Goal: Complete application form

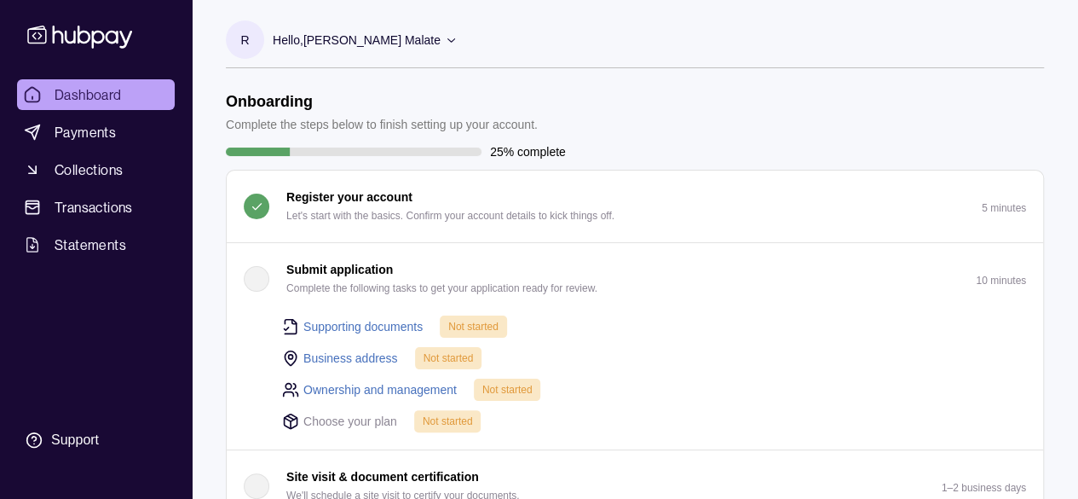
scroll to position [85, 0]
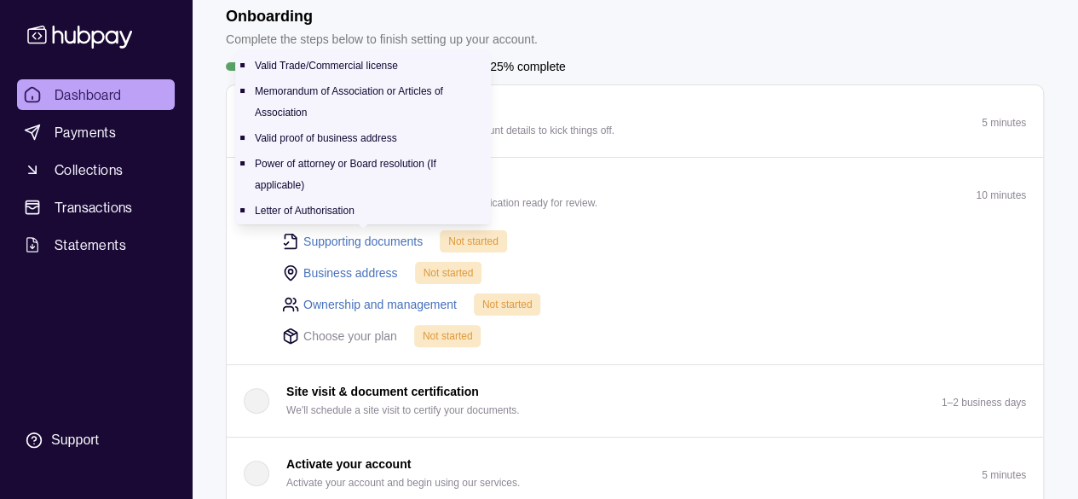
click at [348, 236] on link "Supporting documents" at bounding box center [362, 241] width 119 height 19
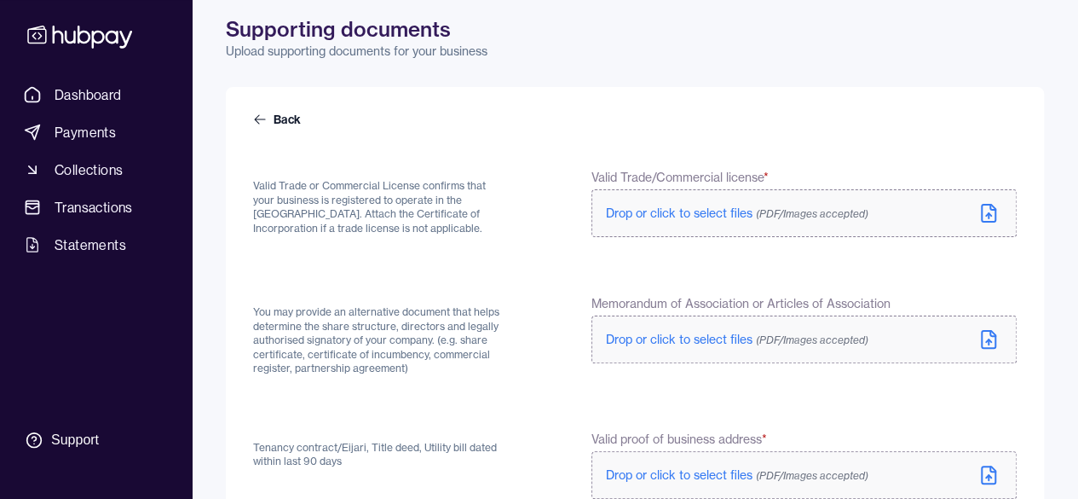
scroll to position [170, 0]
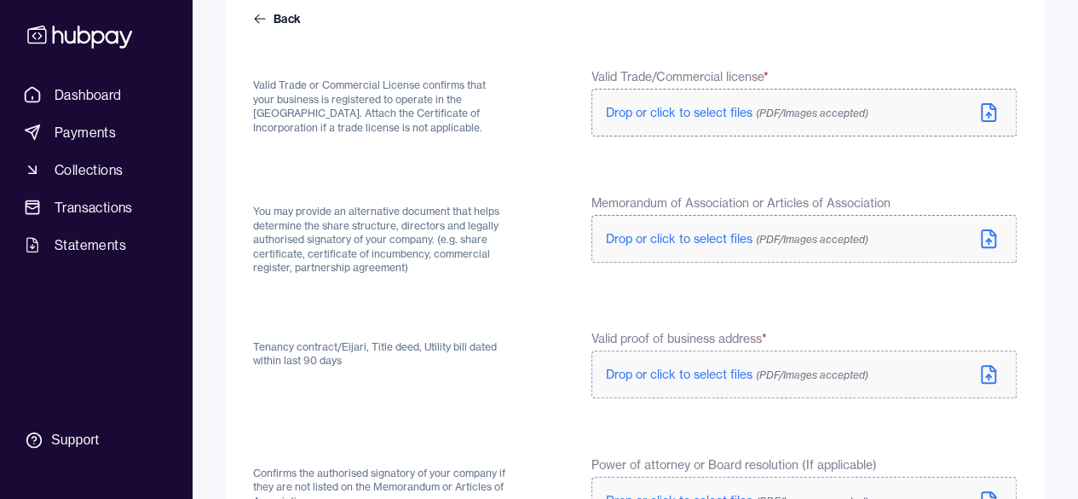
click at [661, 107] on span "Drop or click to select files (PDF/Images accepted)" at bounding box center [737, 112] width 262 height 15
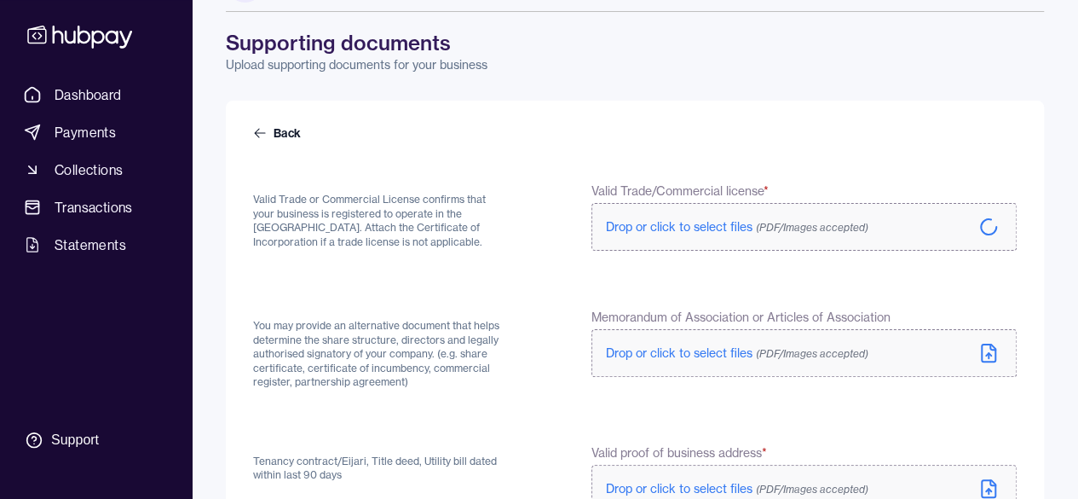
scroll to position [0, 0]
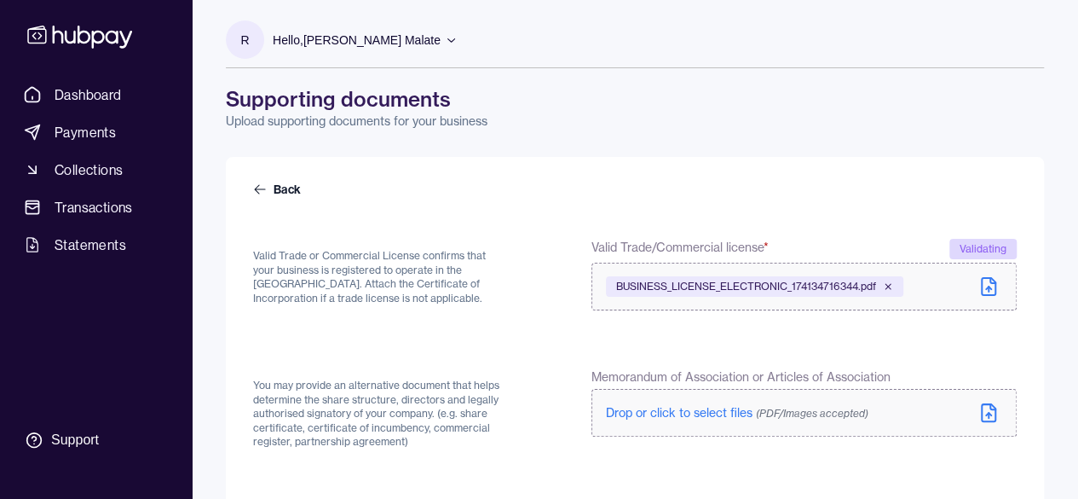
click at [448, 40] on icon at bounding box center [451, 40] width 8 height 4
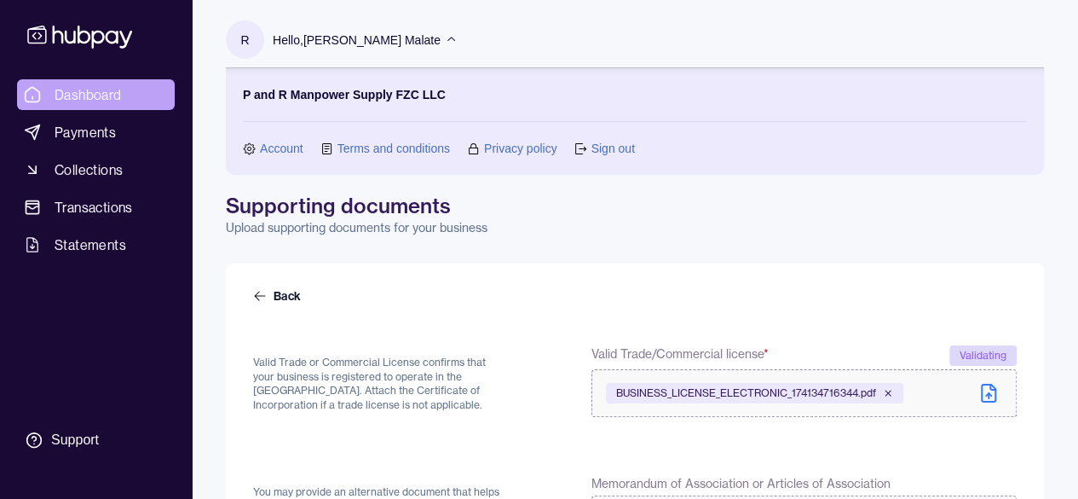
click at [109, 91] on span "Dashboard" at bounding box center [88, 94] width 67 height 20
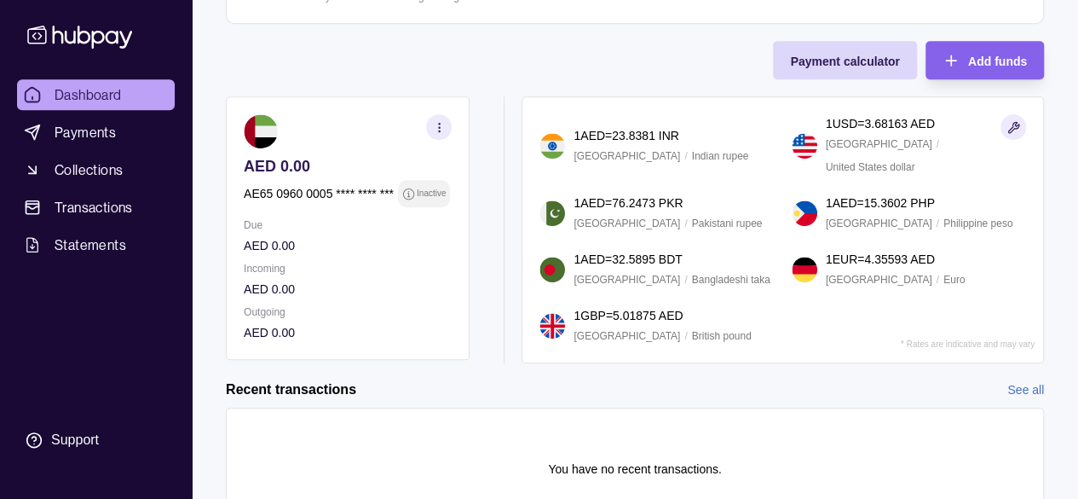
scroll to position [597, 0]
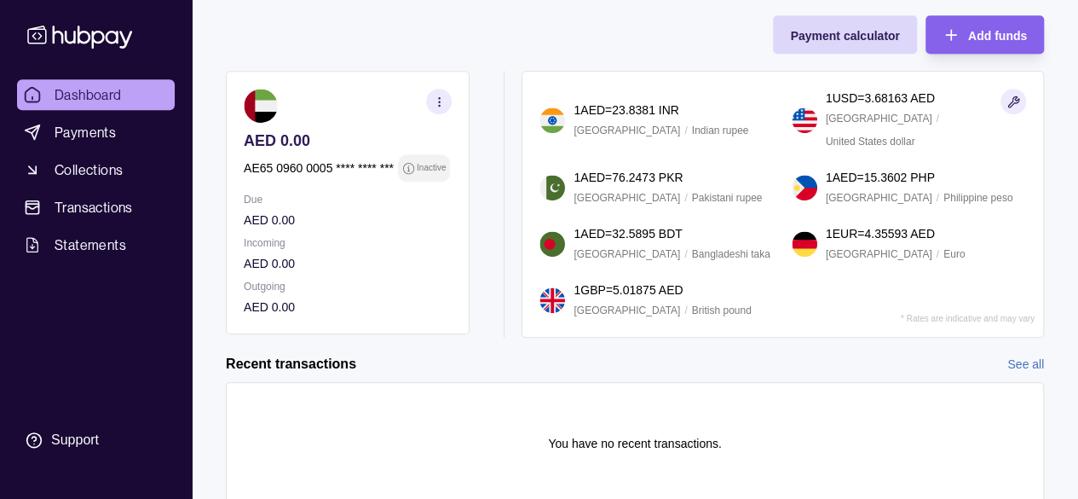
click at [376, 164] on p "AE65 0960 0005 **** **** ***" at bounding box center [319, 168] width 150 height 19
click at [443, 96] on icon "button" at bounding box center [439, 101] width 13 height 13
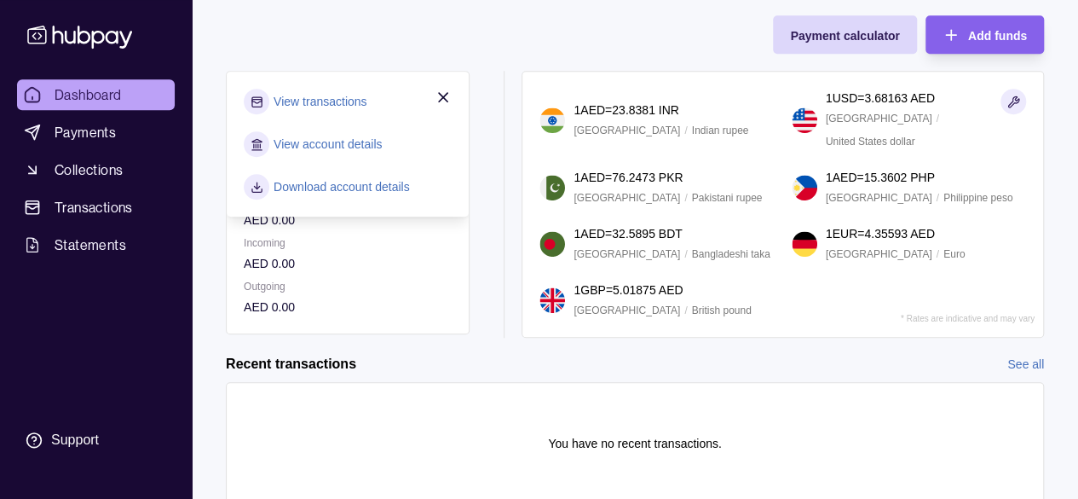
click at [358, 95] on link "View transactions" at bounding box center [320, 101] width 93 height 19
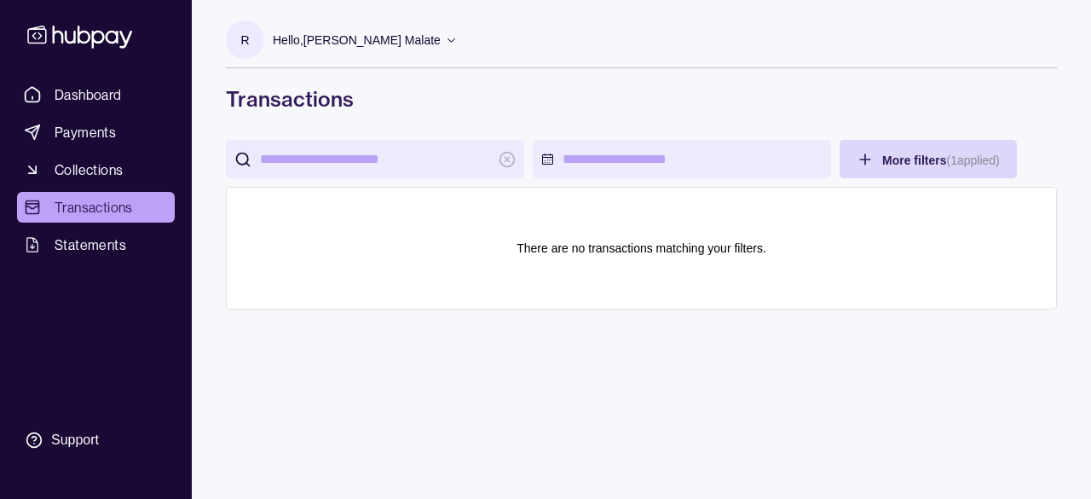
click at [441, 35] on div "Hello, [PERSON_NAME] Malate" at bounding box center [365, 40] width 185 height 36
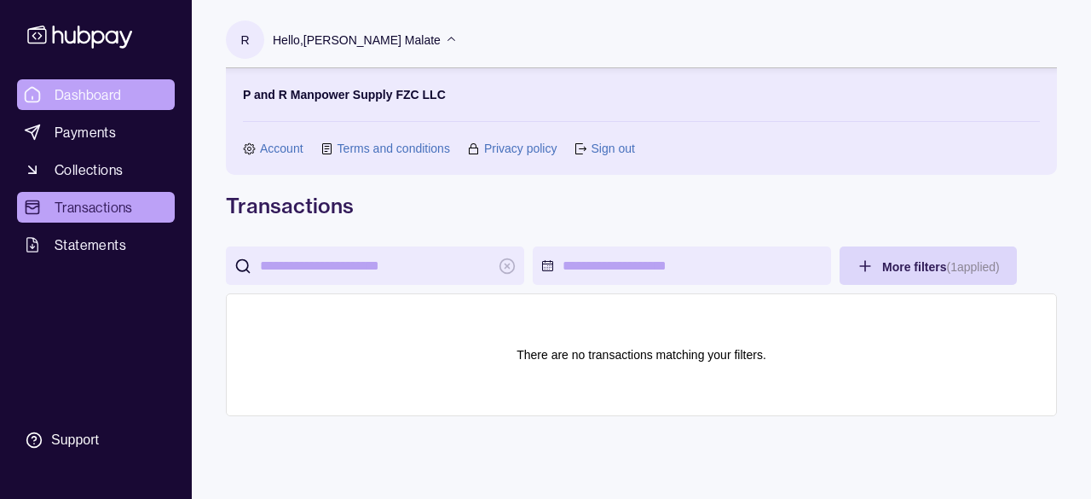
click at [89, 91] on span "Dashboard" at bounding box center [88, 94] width 67 height 20
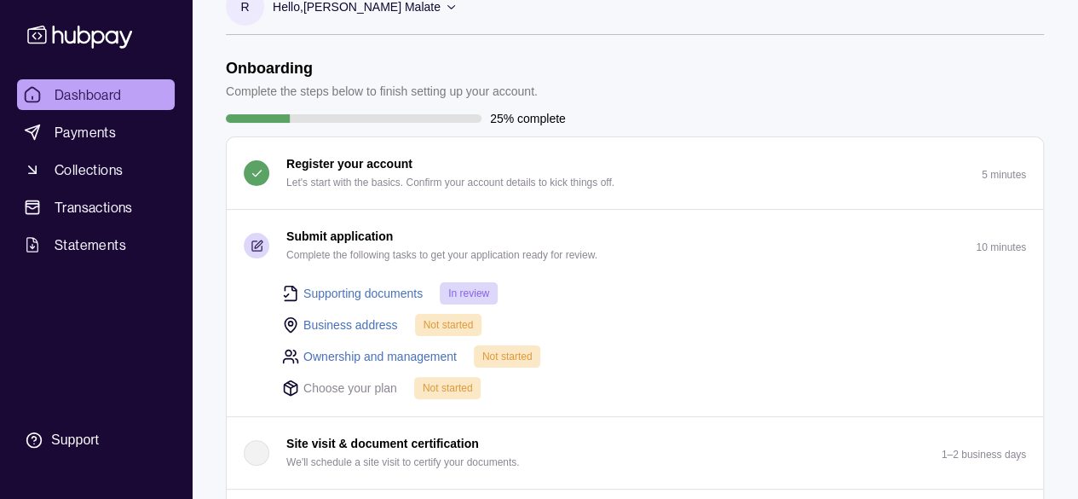
scroll to position [85, 0]
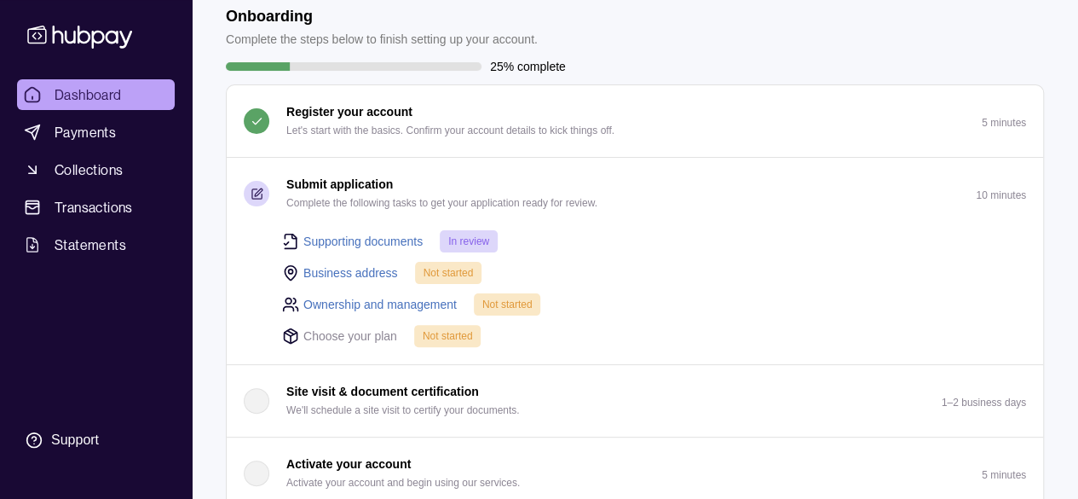
click at [384, 239] on link "Supporting documents" at bounding box center [362, 241] width 119 height 19
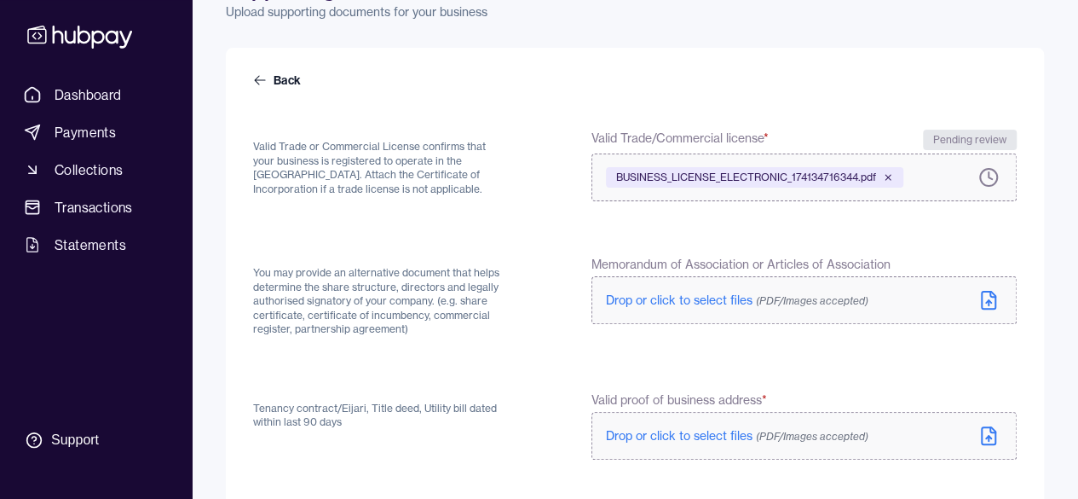
scroll to position [170, 0]
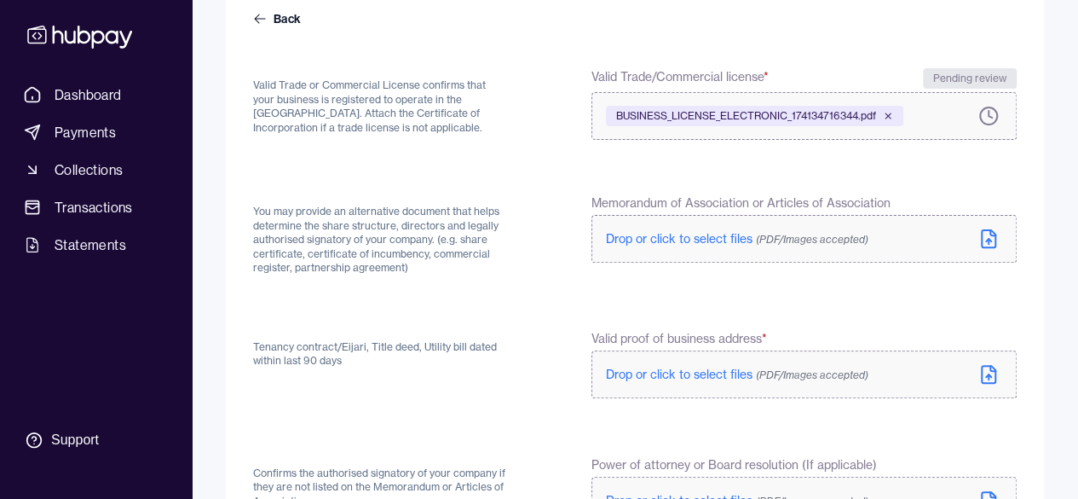
click at [692, 232] on span "Drop or click to select files (PDF/Images accepted)" at bounding box center [737, 238] width 262 height 15
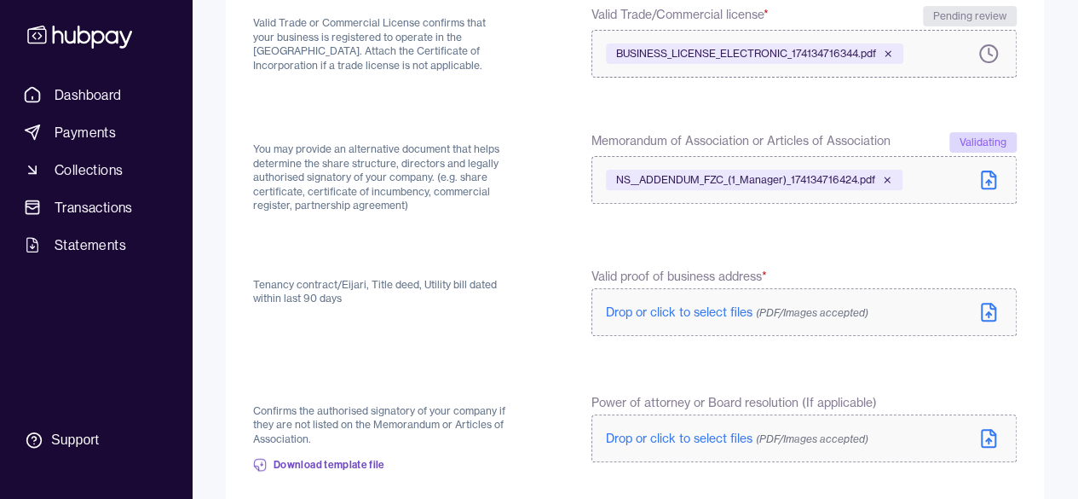
scroll to position [256, 0]
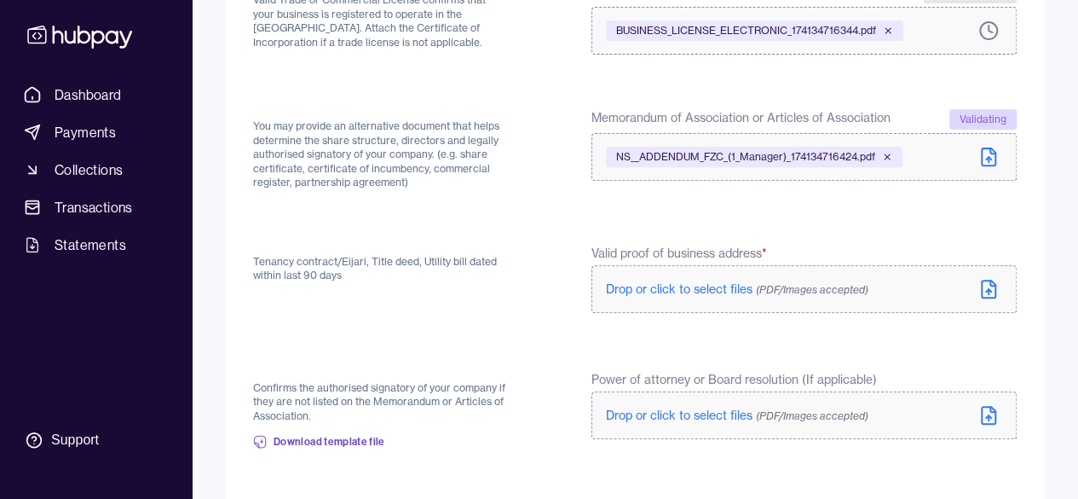
click at [670, 285] on span "Drop or click to select files (PDF/Images accepted)" at bounding box center [737, 288] width 262 height 15
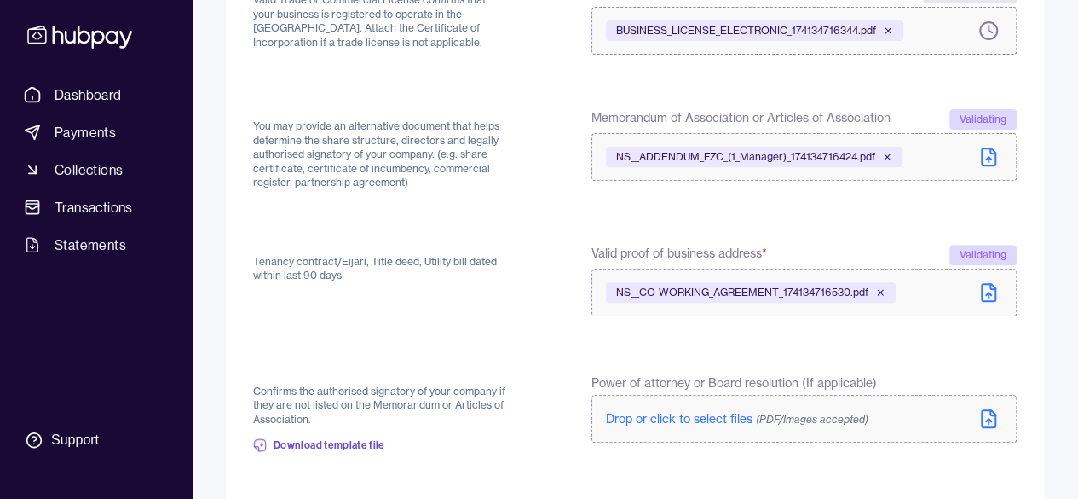
scroll to position [426, 0]
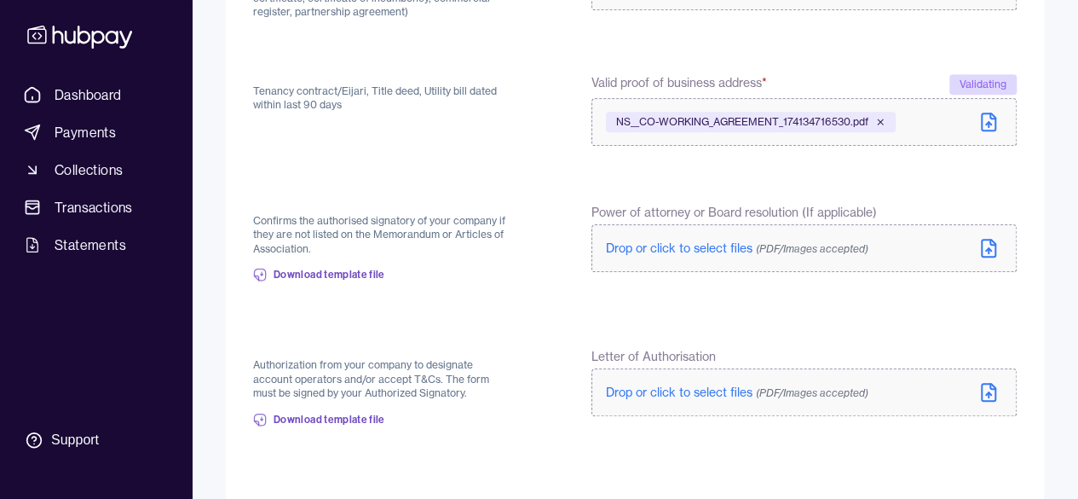
click at [992, 246] on icon at bounding box center [988, 248] width 20 height 20
click at [691, 244] on span "Drop or click to select files (PDF/Images accepted)" at bounding box center [737, 247] width 262 height 15
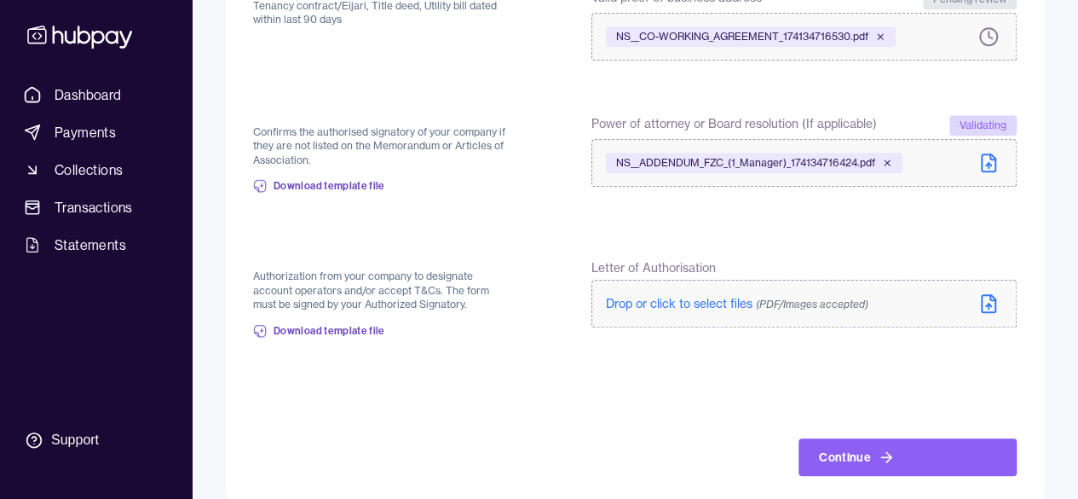
click at [1007, 303] on label "Drop or click to select files (PDF/Images accepted)" at bounding box center [803, 304] width 425 height 48
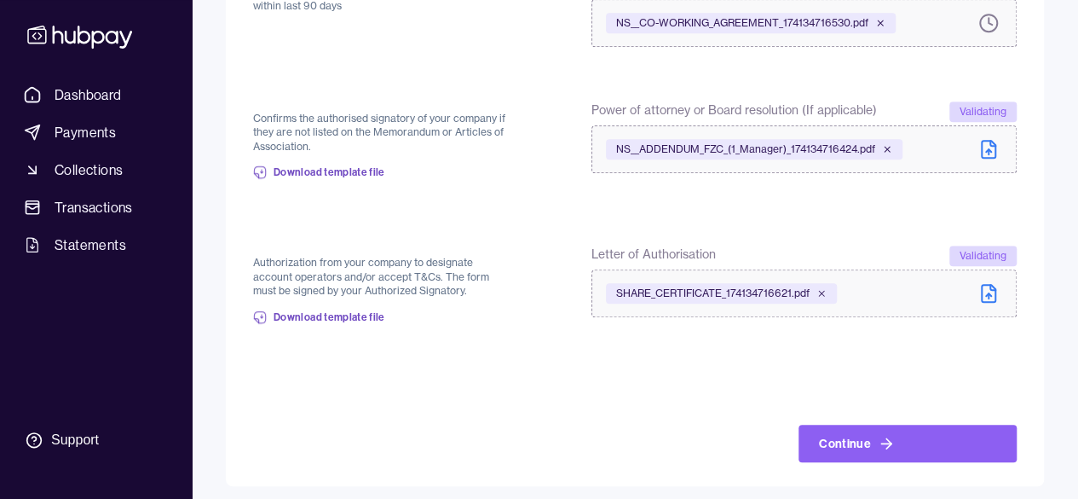
scroll to position [532, 0]
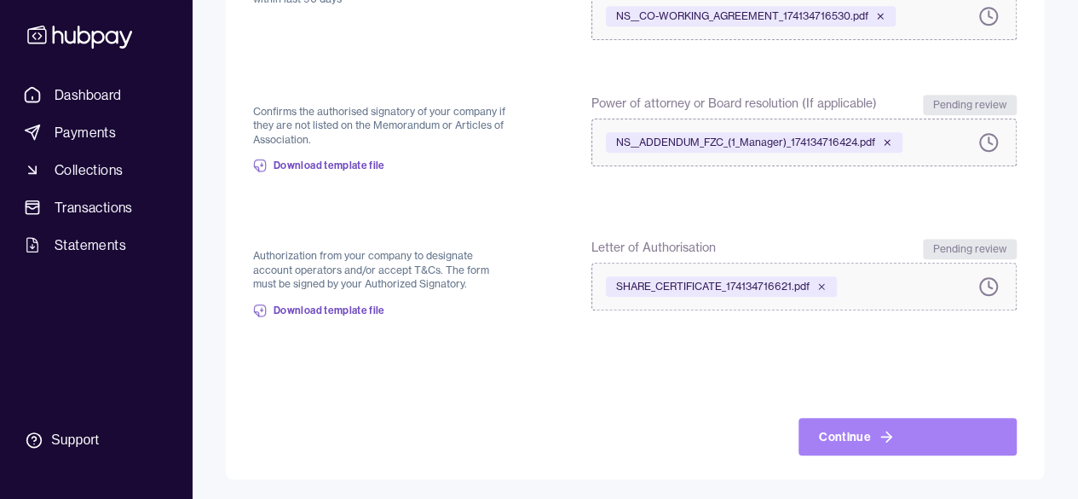
click at [856, 433] on button "Continue" at bounding box center [908, 436] width 218 height 37
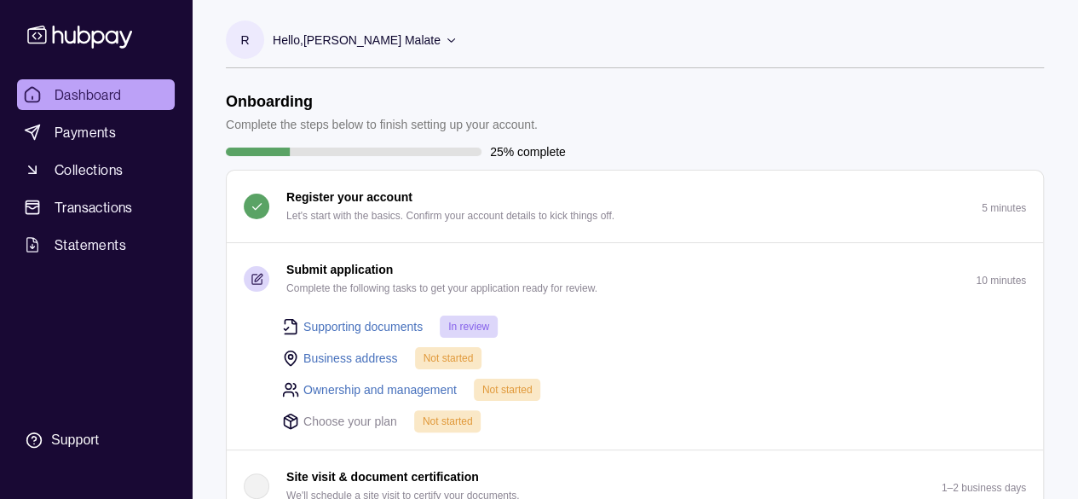
click at [351, 352] on link "Business address" at bounding box center [350, 358] width 95 height 19
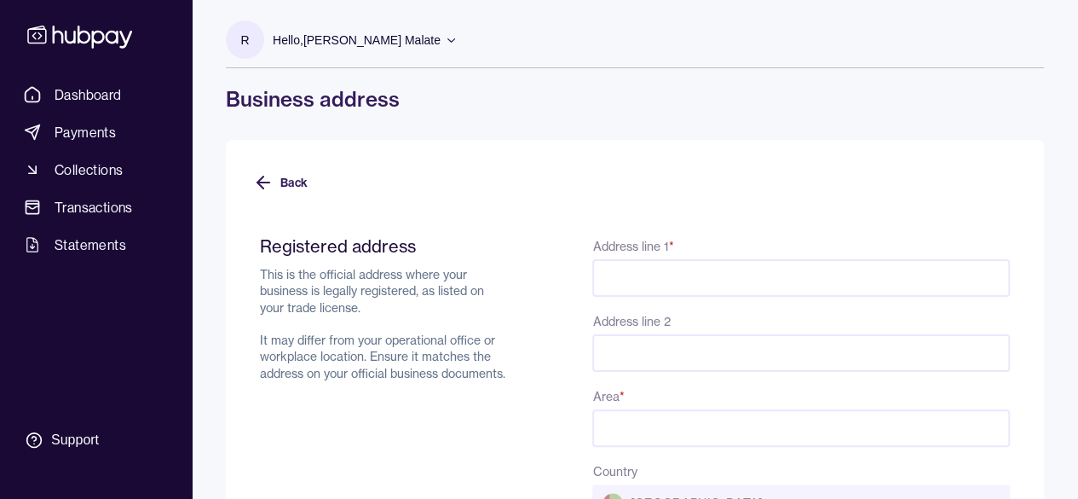
click at [697, 263] on input "Address line 1 *" at bounding box center [801, 277] width 418 height 37
type input "**********"
type input "********"
type input "*******"
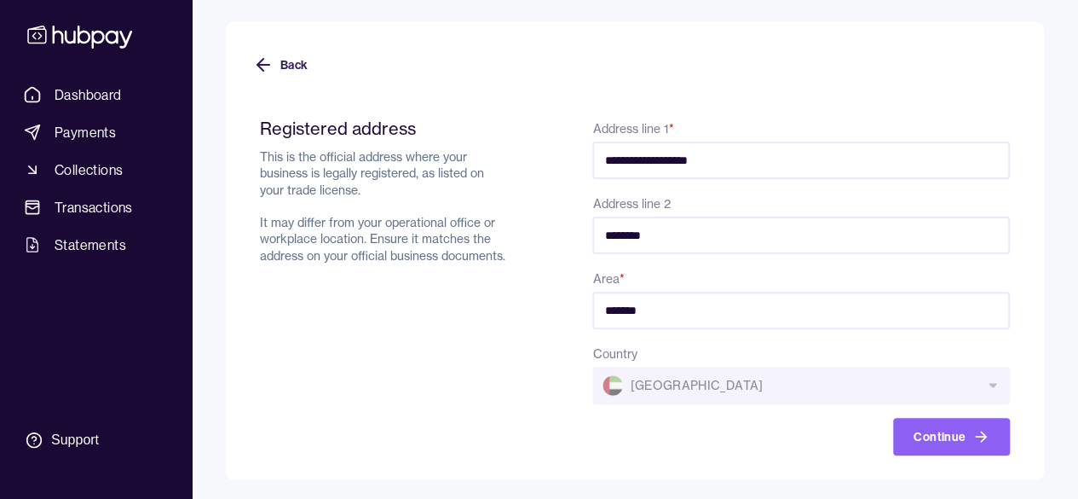
click at [952, 438] on button "Continue" at bounding box center [951, 436] width 117 height 37
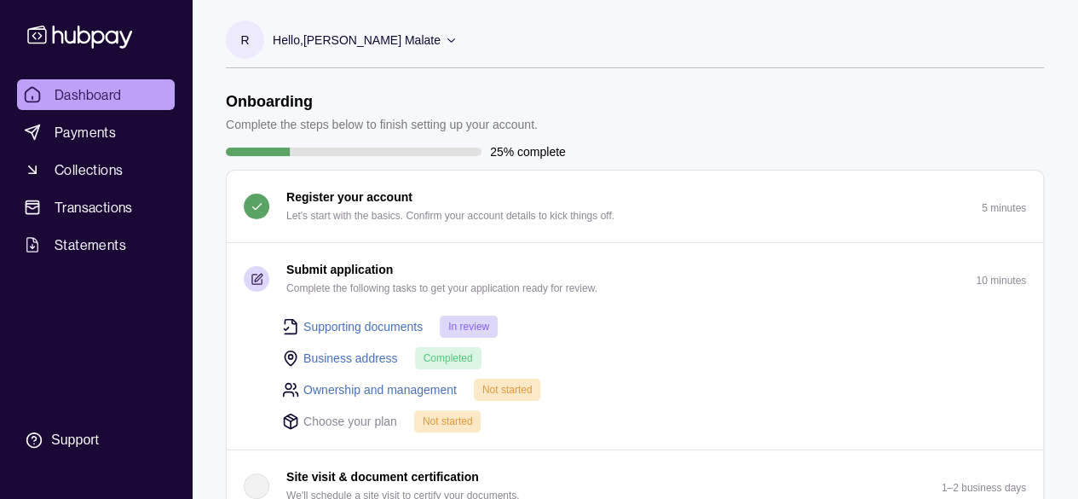
click at [393, 389] on link "Ownership and management" at bounding box center [379, 389] width 153 height 19
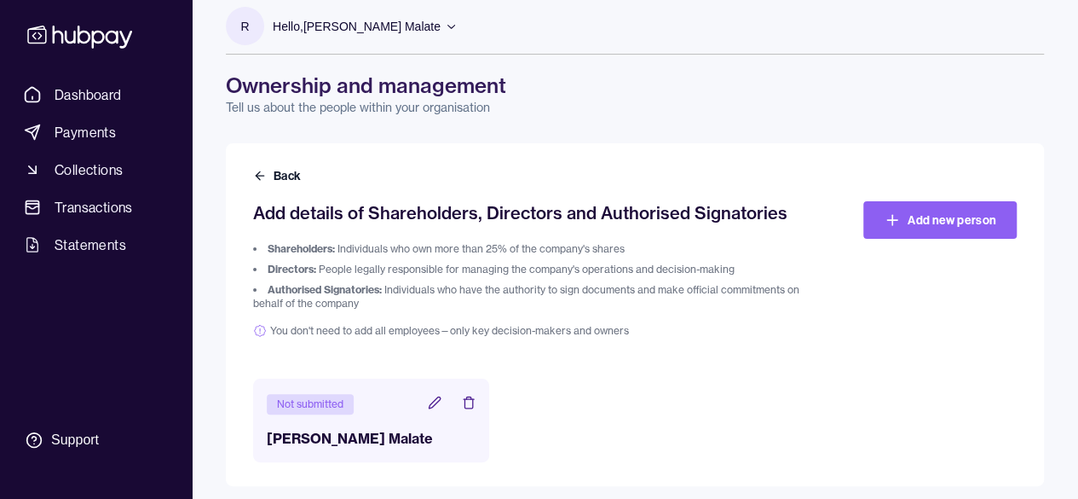
scroll to position [22, 0]
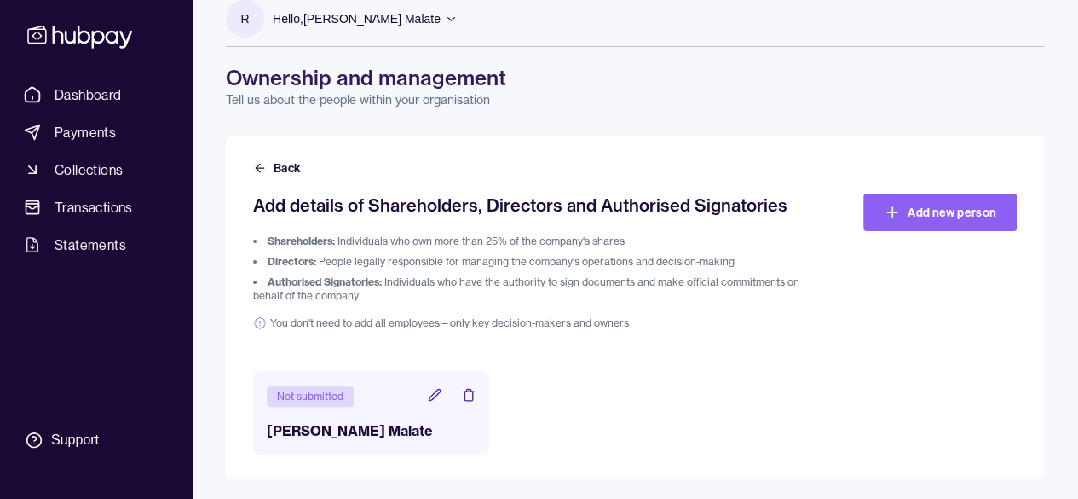
click at [435, 395] on icon at bounding box center [435, 395] width 14 height 14
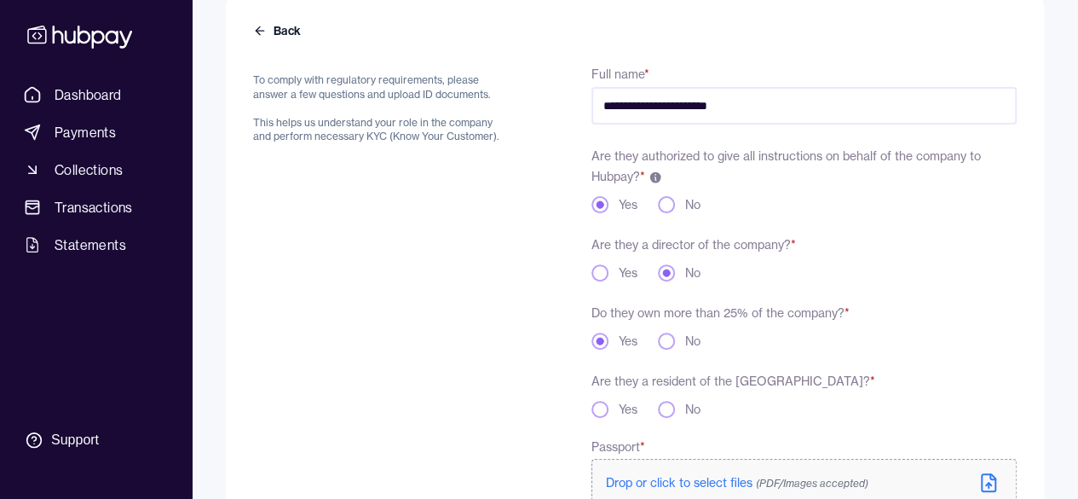
scroll to position [256, 0]
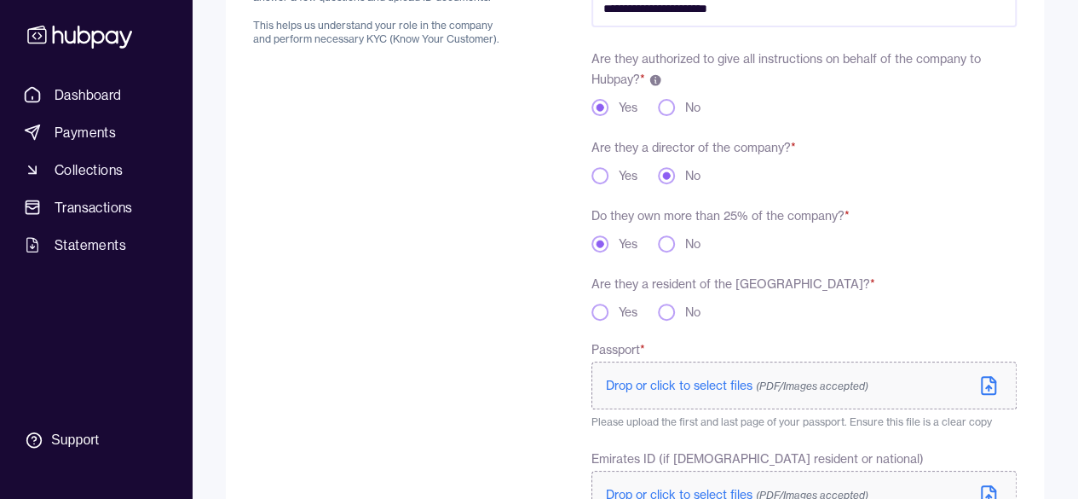
click at [599, 174] on button "Yes" at bounding box center [599, 175] width 17 height 17
click at [597, 313] on button "Yes" at bounding box center [599, 311] width 17 height 17
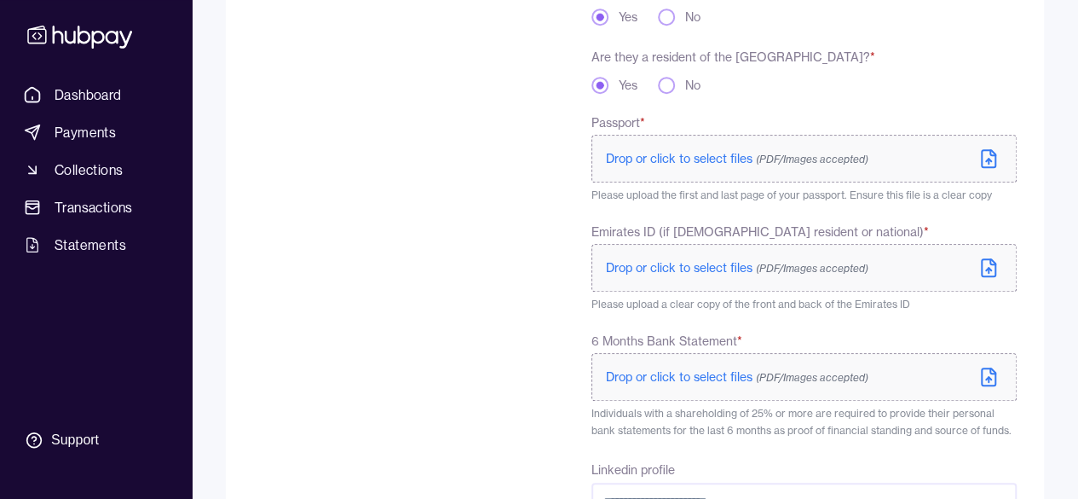
scroll to position [597, 0]
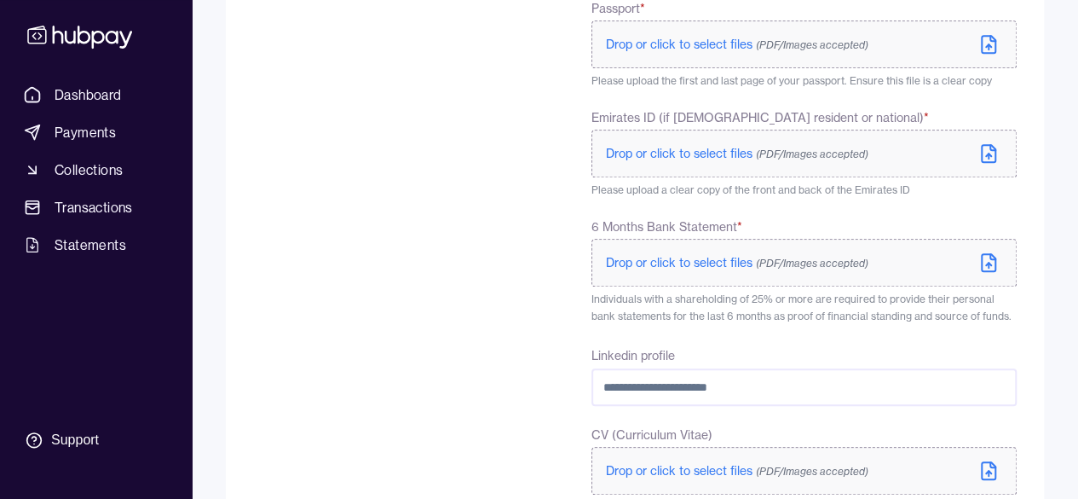
type button "yes"
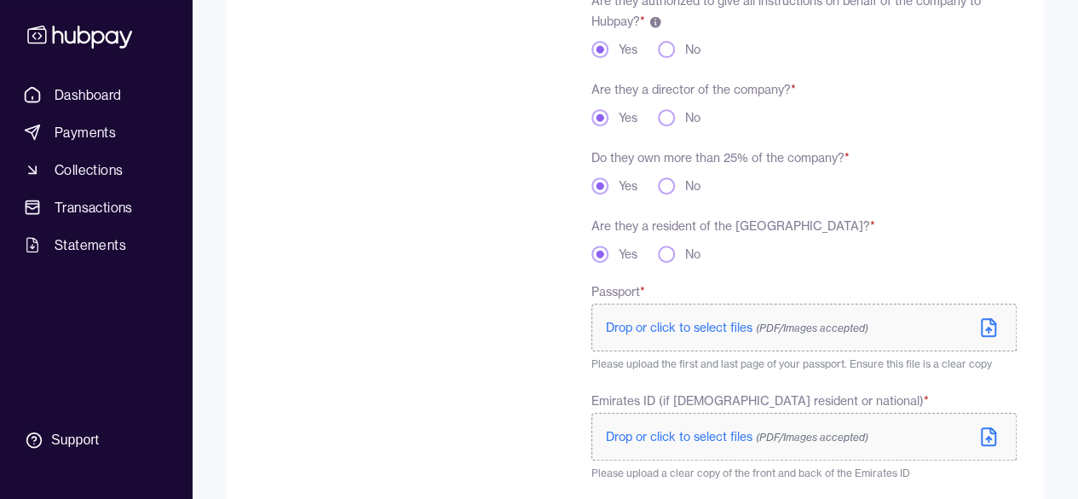
scroll to position [341, 0]
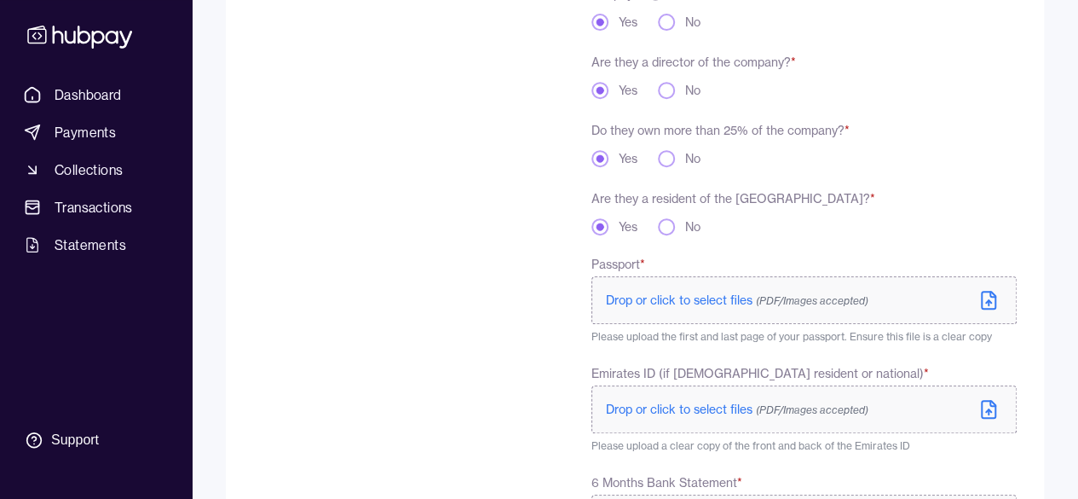
click at [670, 298] on span "Drop or click to select files (PDF/Images accepted)" at bounding box center [737, 299] width 262 height 15
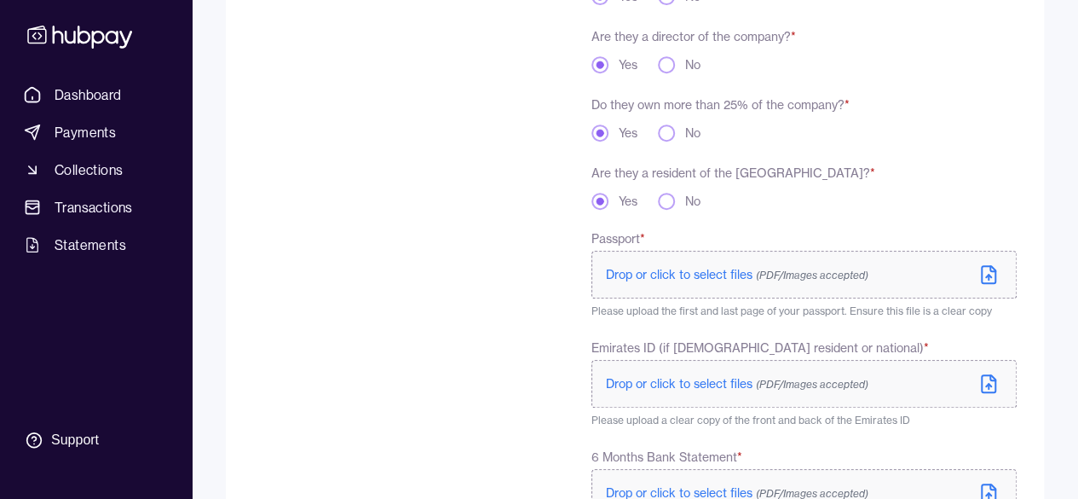
scroll to position [426, 0]
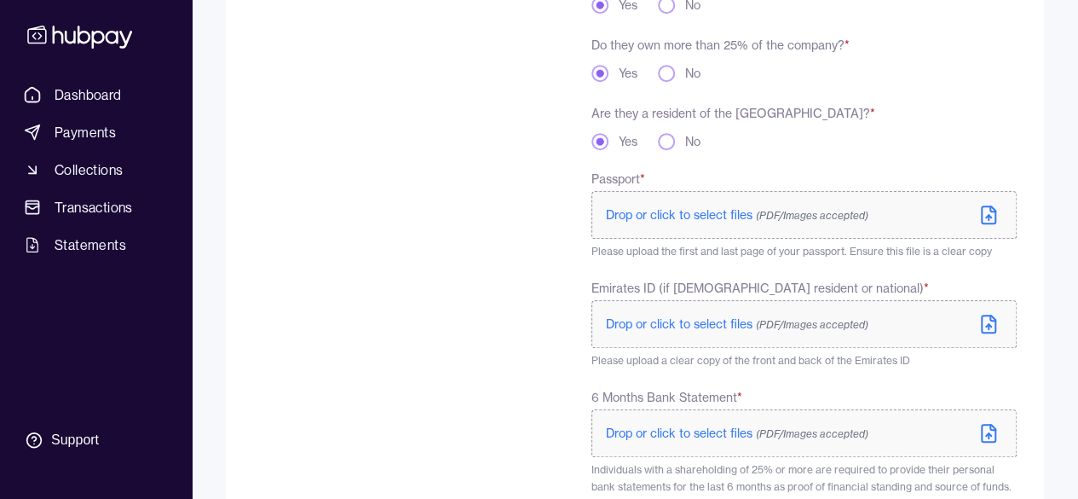
click at [685, 219] on span "Drop or click to select files (PDF/Images accepted)" at bounding box center [737, 214] width 262 height 15
click at [995, 322] on icon at bounding box center [989, 323] width 14 height 17
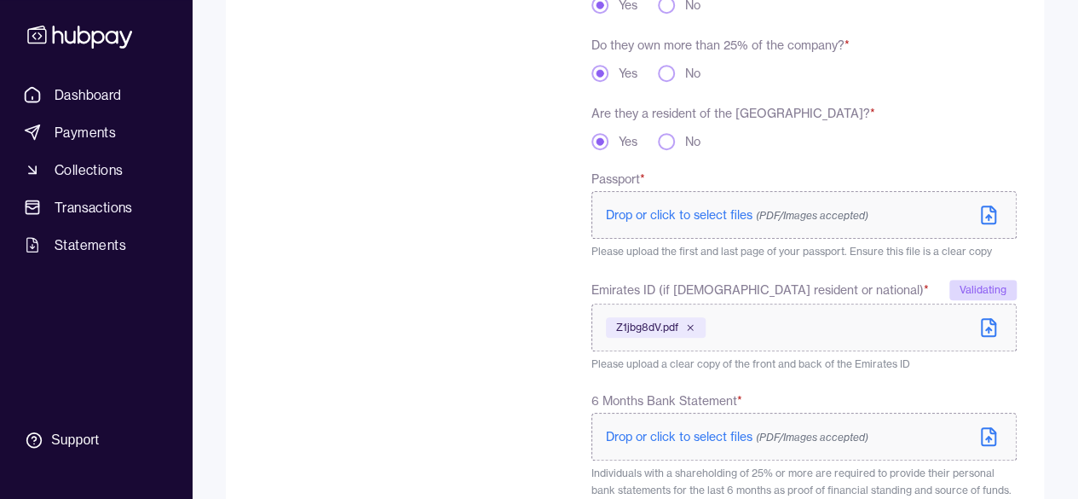
click at [726, 210] on span "Drop or click to select files (PDF/Images accepted)" at bounding box center [737, 214] width 262 height 15
click at [663, 210] on span "Drop or click to select files (PDF/Images accepted)" at bounding box center [737, 214] width 262 height 15
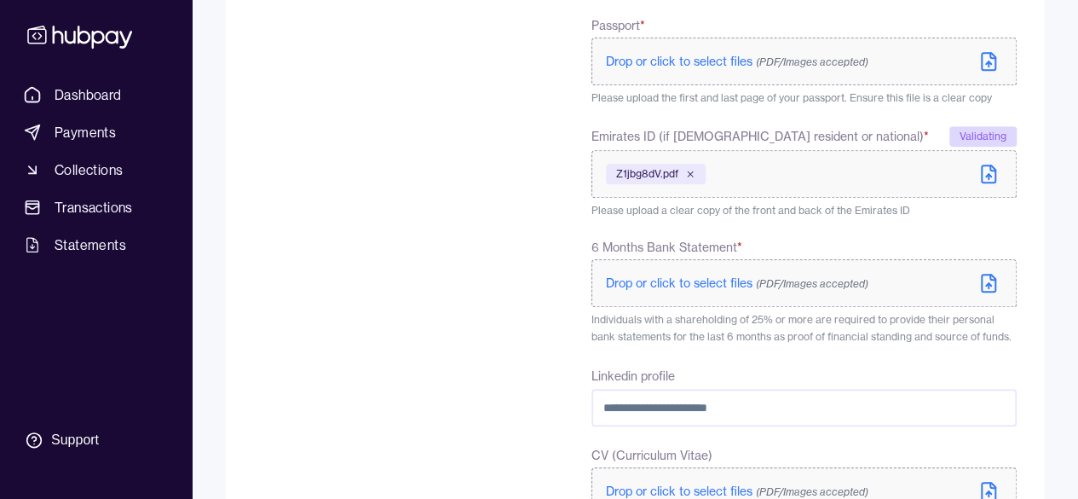
scroll to position [511, 0]
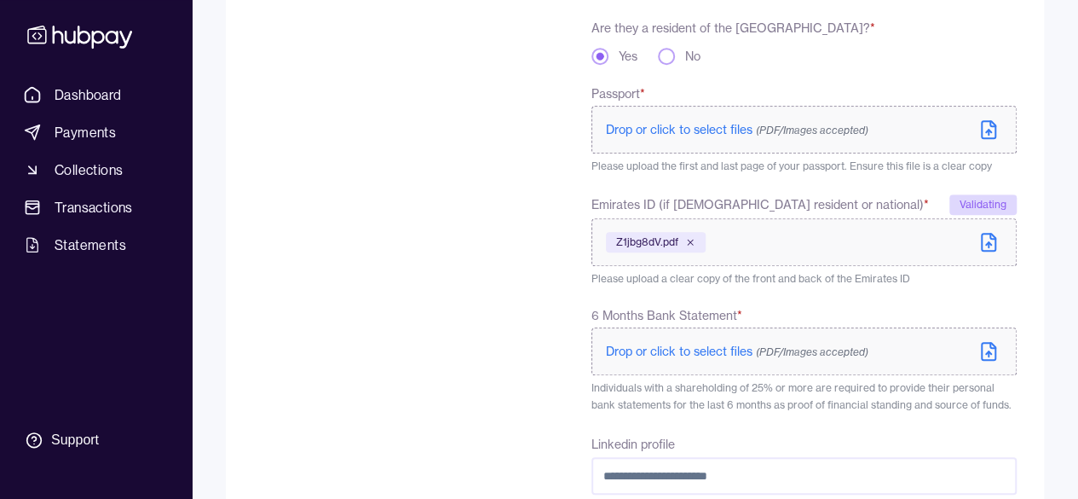
click at [736, 125] on span "Drop or click to select files (PDF/Images accepted)" at bounding box center [737, 129] width 262 height 15
click at [667, 129] on span "Drop or click to select files (PDF/Images accepted)" at bounding box center [737, 129] width 262 height 15
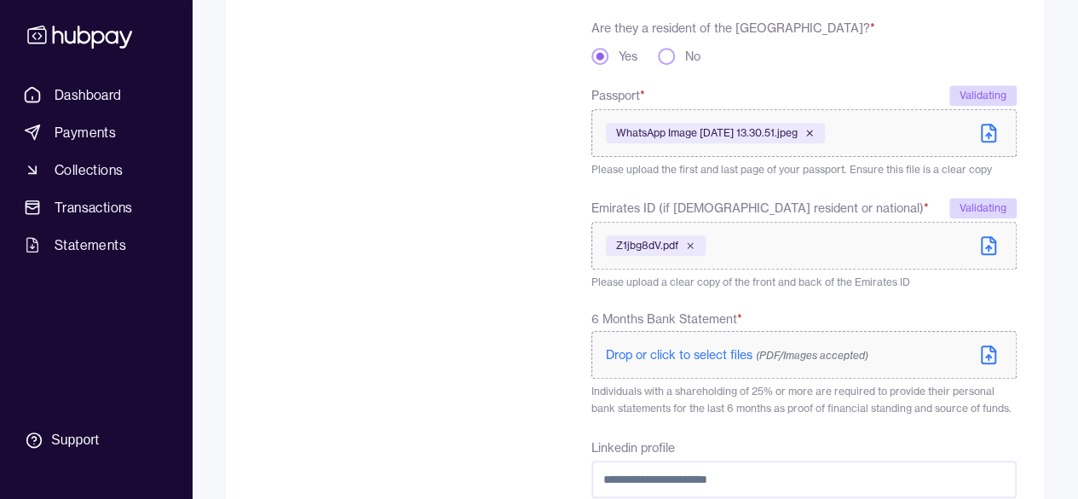
scroll to position [682, 0]
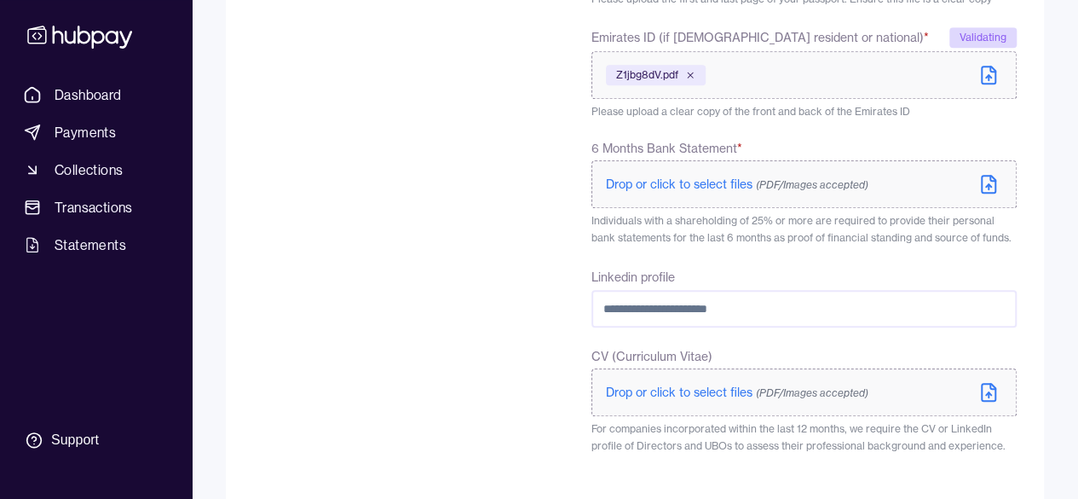
click at [673, 184] on span "Drop or click to select files (PDF/Images accepted)" at bounding box center [737, 183] width 262 height 15
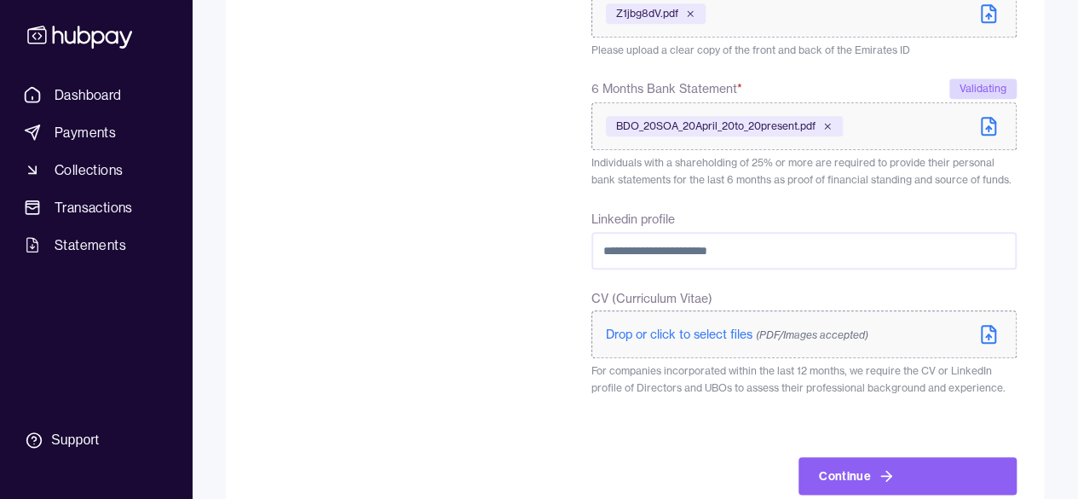
scroll to position [767, 0]
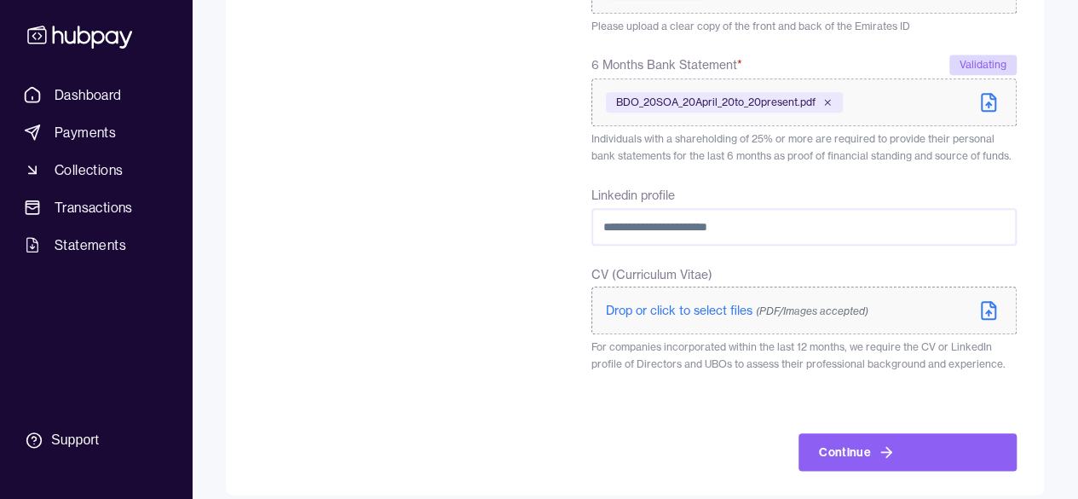
click at [680, 307] on span "Drop or click to select files (PDF/Images accepted)" at bounding box center [737, 310] width 262 height 15
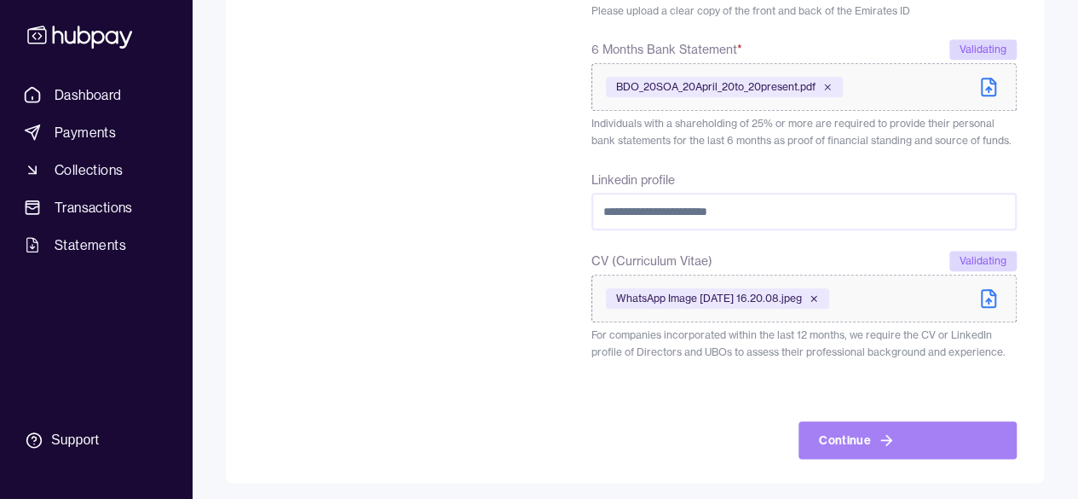
scroll to position [787, 0]
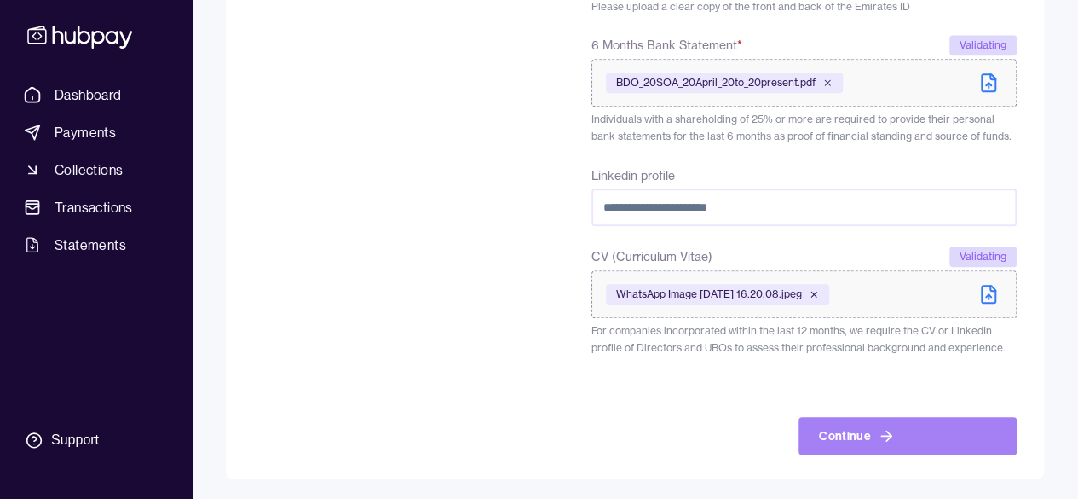
click at [851, 438] on button "Continue" at bounding box center [908, 435] width 218 height 37
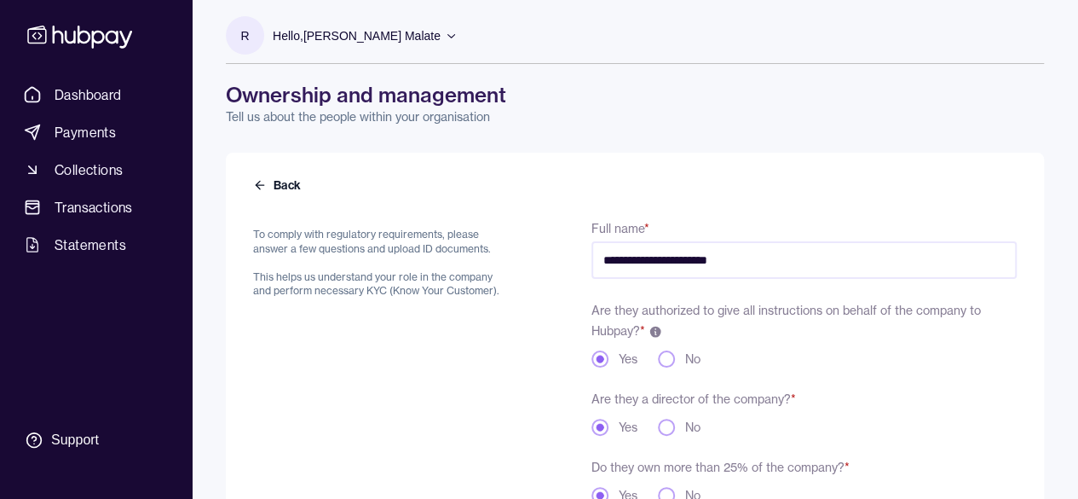
scroll to position [0, 0]
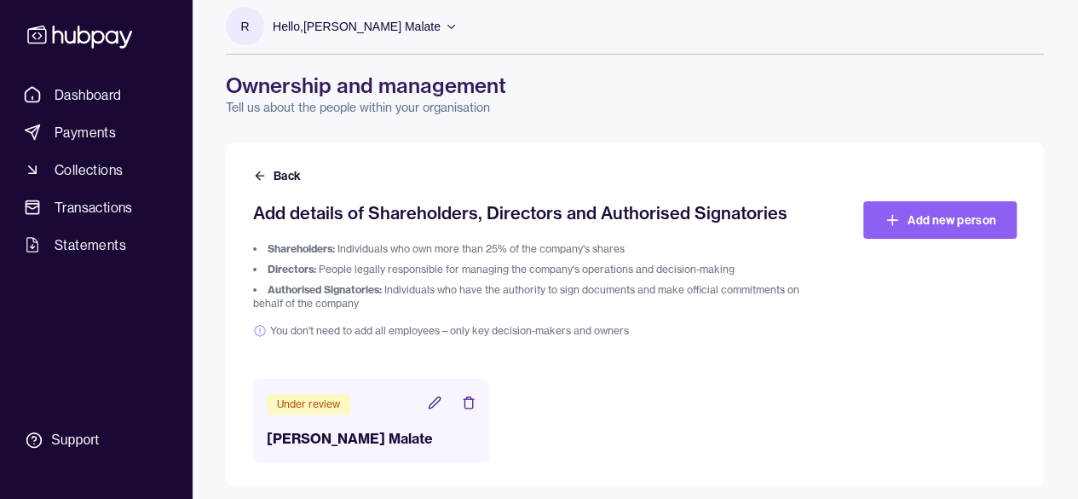
scroll to position [22, 0]
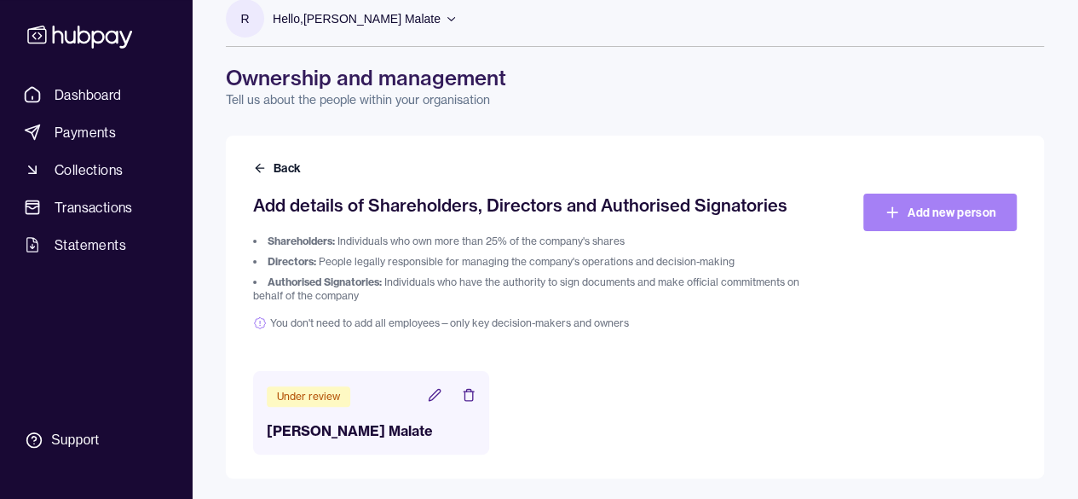
click at [919, 215] on link "Add new person" at bounding box center [939, 211] width 153 height 37
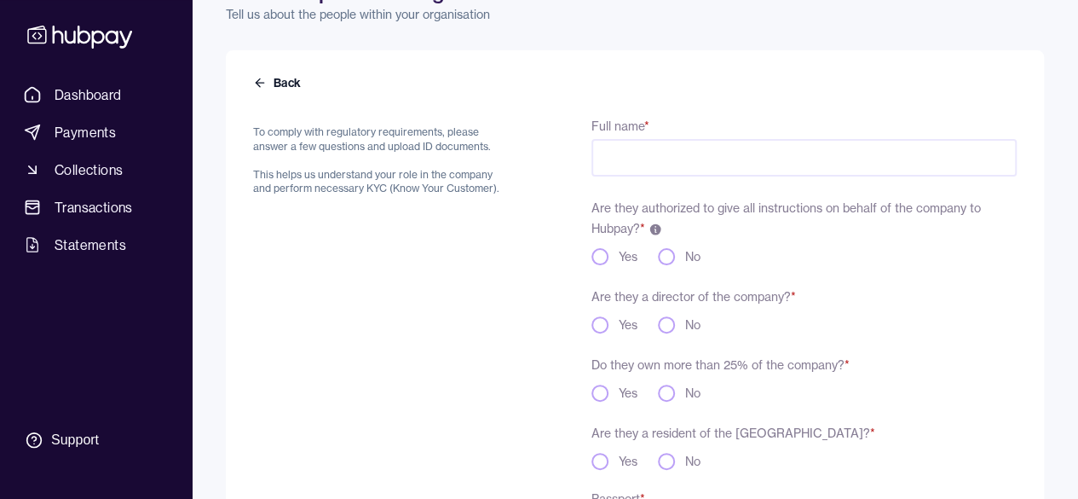
scroll to position [105, 0]
click at [655, 156] on input "Full name *" at bounding box center [803, 159] width 425 height 37
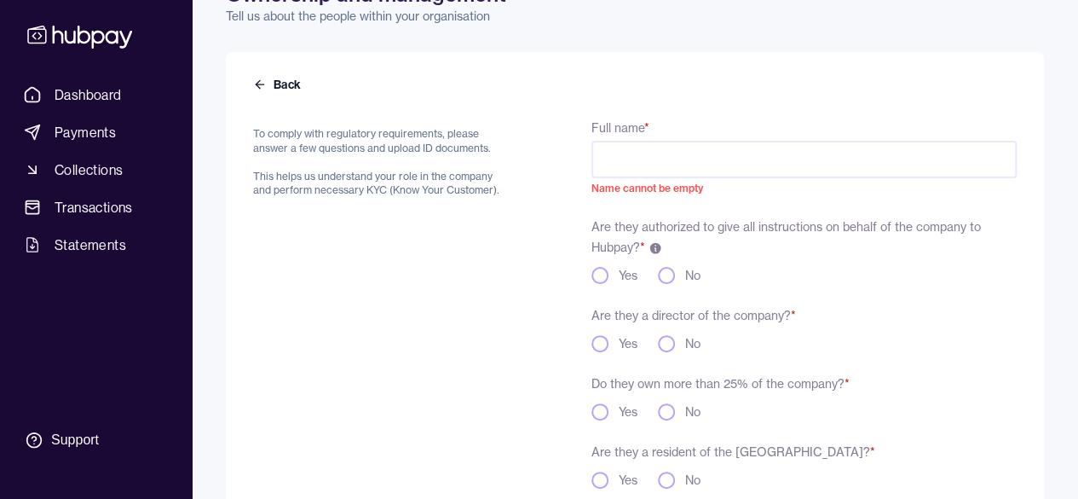
paste input "**********"
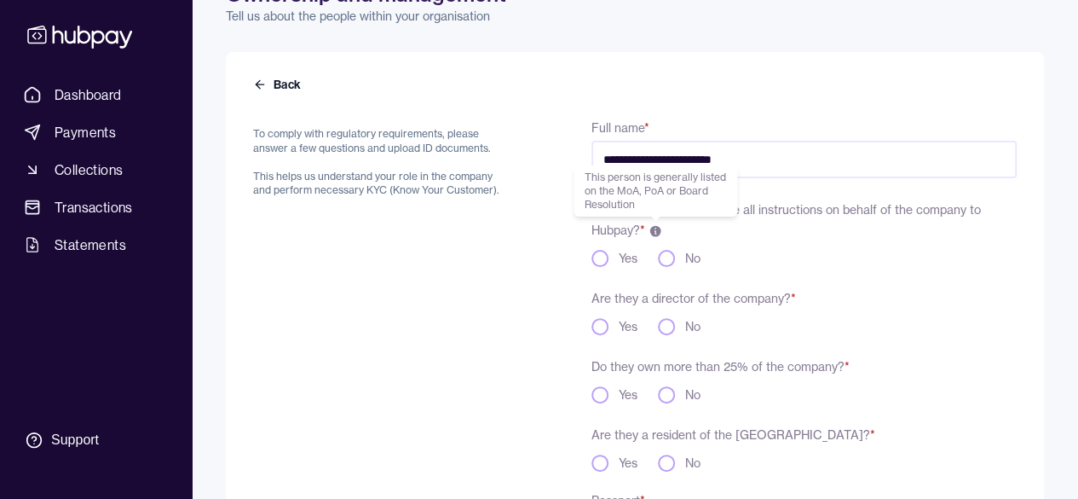
type input "**********"
click at [648, 260] on div "Yes No" at bounding box center [803, 258] width 425 height 17
click at [664, 262] on button "No" at bounding box center [666, 258] width 17 height 17
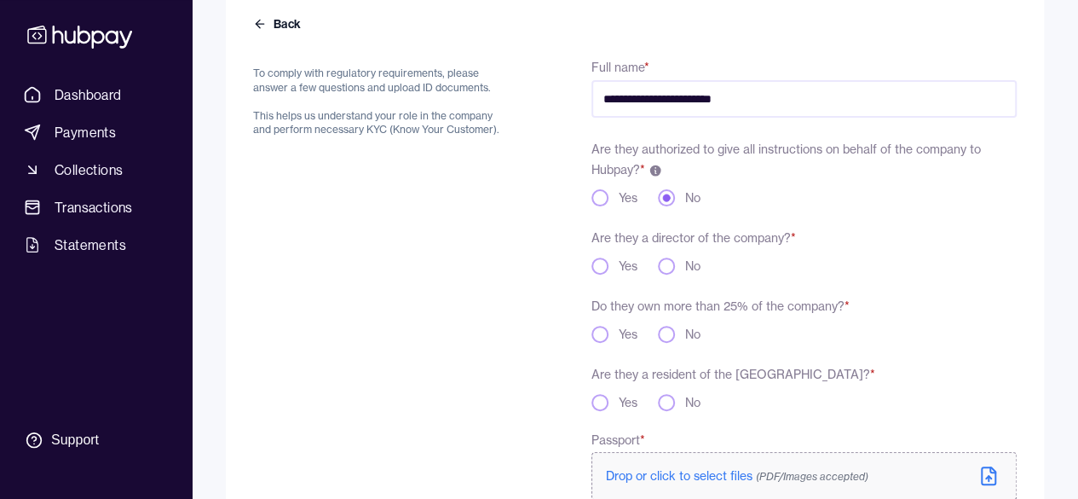
scroll to position [190, 0]
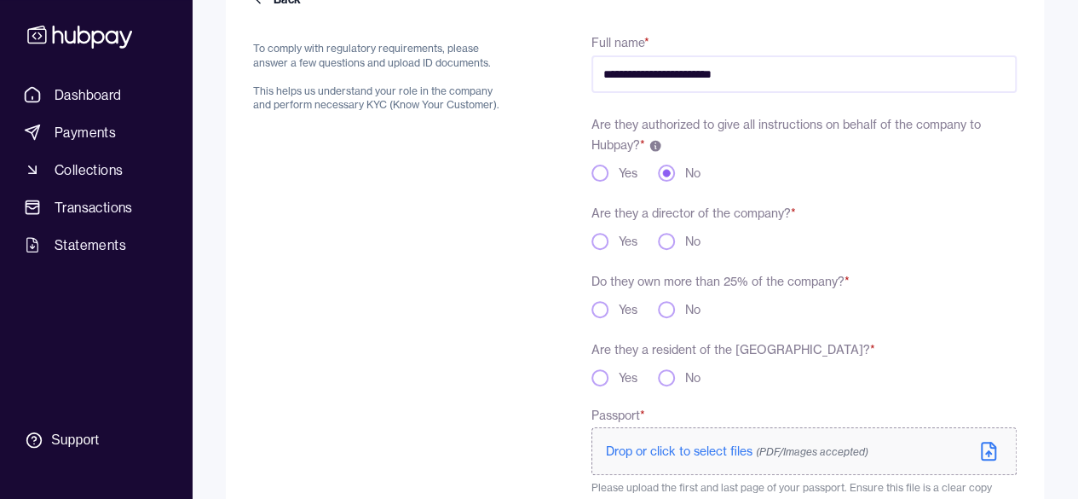
type button "no"
click at [596, 240] on button "Yes" at bounding box center [599, 241] width 17 height 17
click at [681, 311] on div "No" at bounding box center [679, 309] width 43 height 17
click at [678, 309] on div "No" at bounding box center [679, 309] width 43 height 17
click at [667, 310] on button "No" at bounding box center [666, 309] width 17 height 17
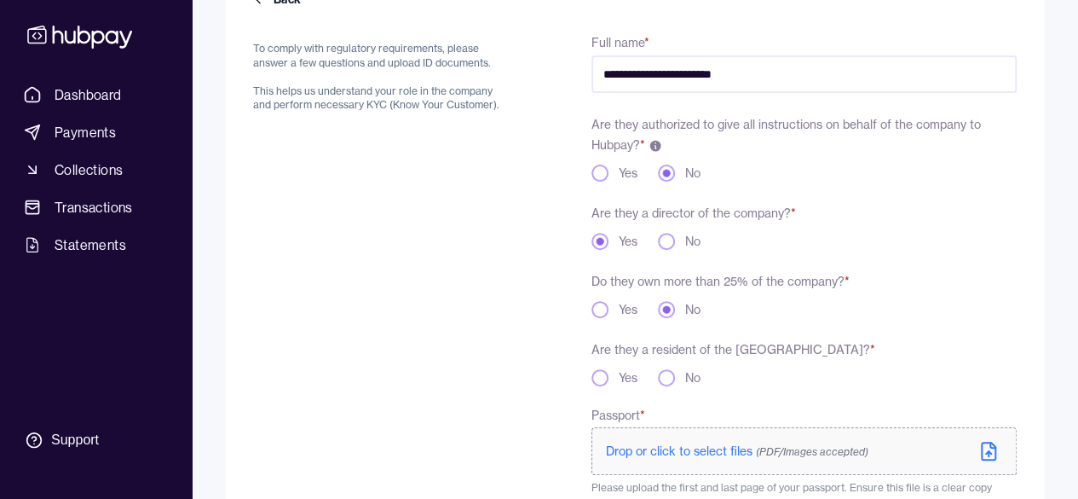
click at [672, 382] on button "No" at bounding box center [666, 377] width 17 height 17
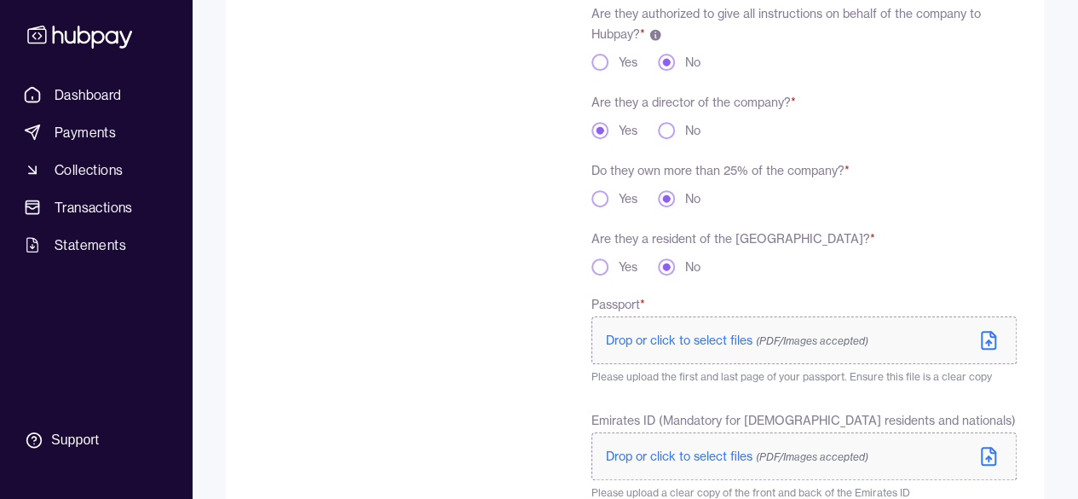
scroll to position [275, 0]
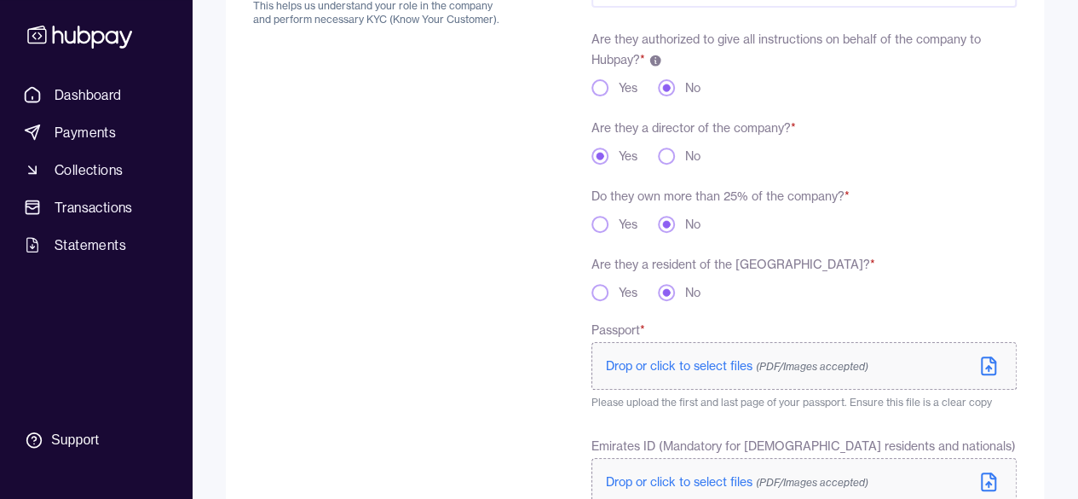
click at [666, 158] on button "No" at bounding box center [666, 155] width 17 height 17
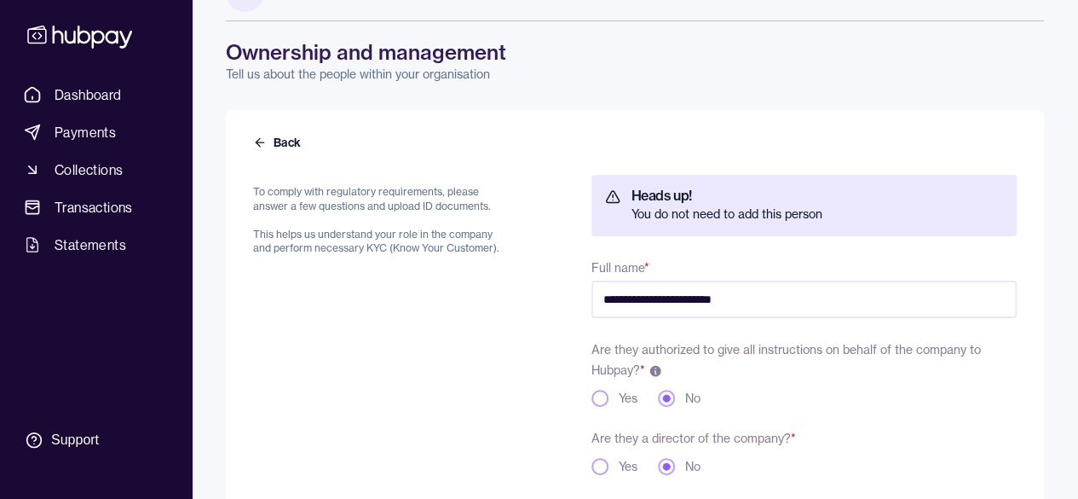
scroll to position [303, 0]
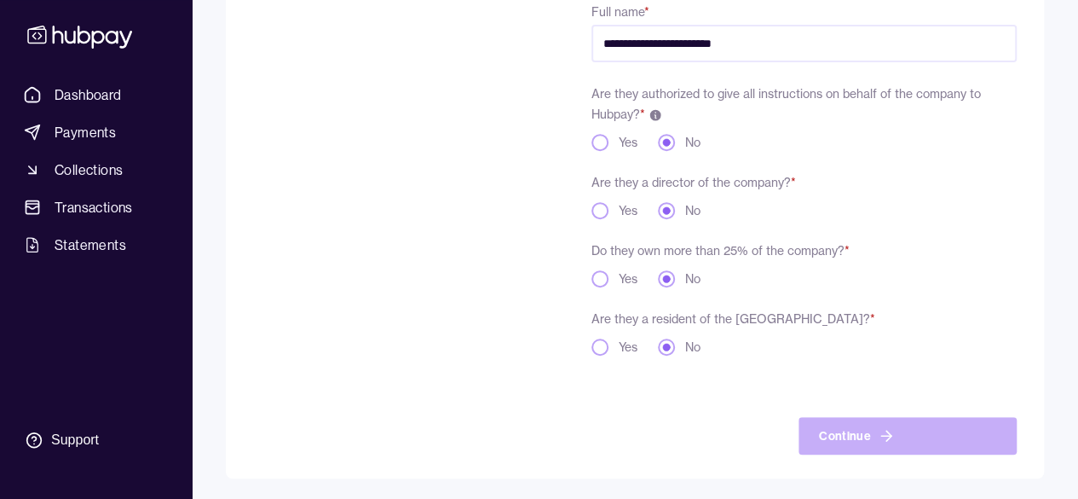
click at [594, 213] on button "Yes" at bounding box center [599, 210] width 17 height 17
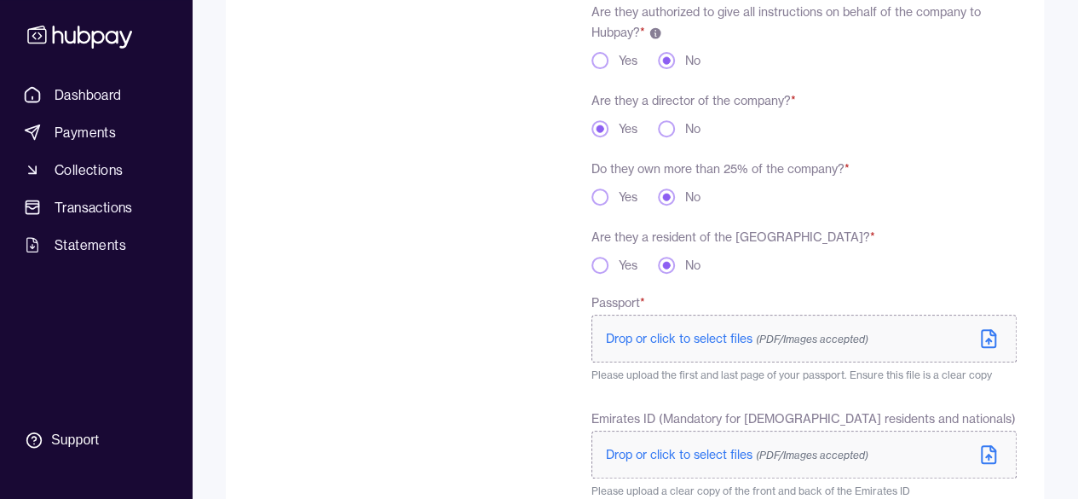
click at [597, 270] on button "Yes" at bounding box center [599, 265] width 17 height 17
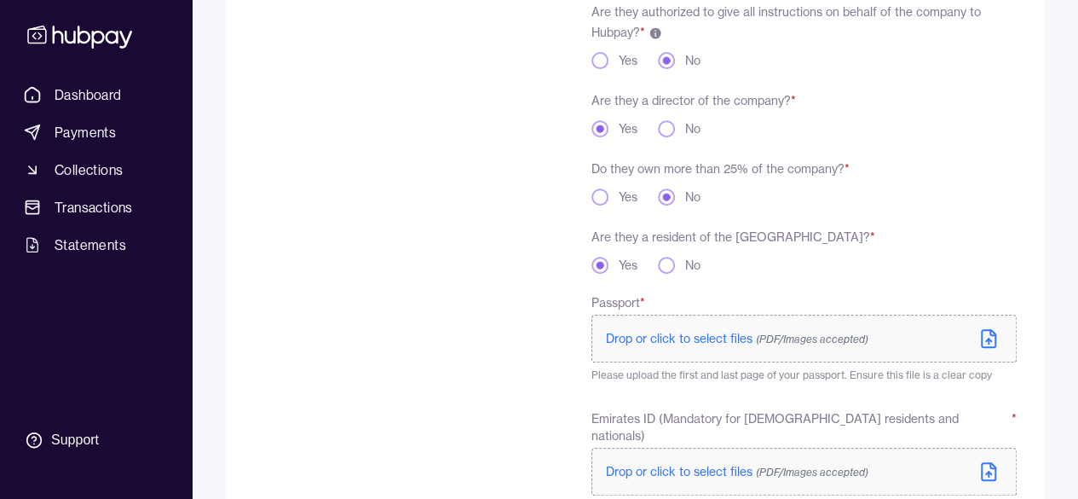
click at [660, 130] on button "No" at bounding box center [666, 128] width 17 height 17
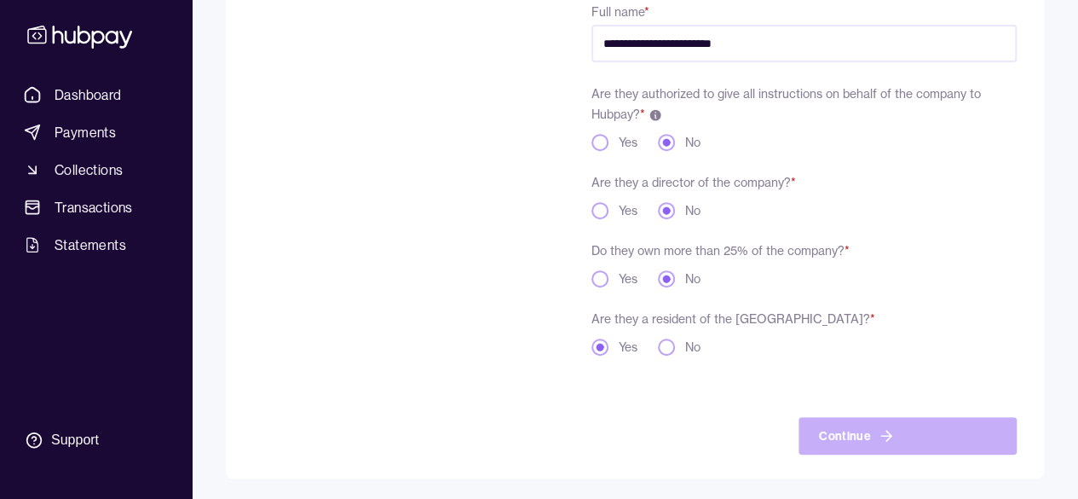
click at [672, 131] on div "Are they authorized to give all instructions on behalf of the company to Hubpay…" at bounding box center [803, 117] width 425 height 68
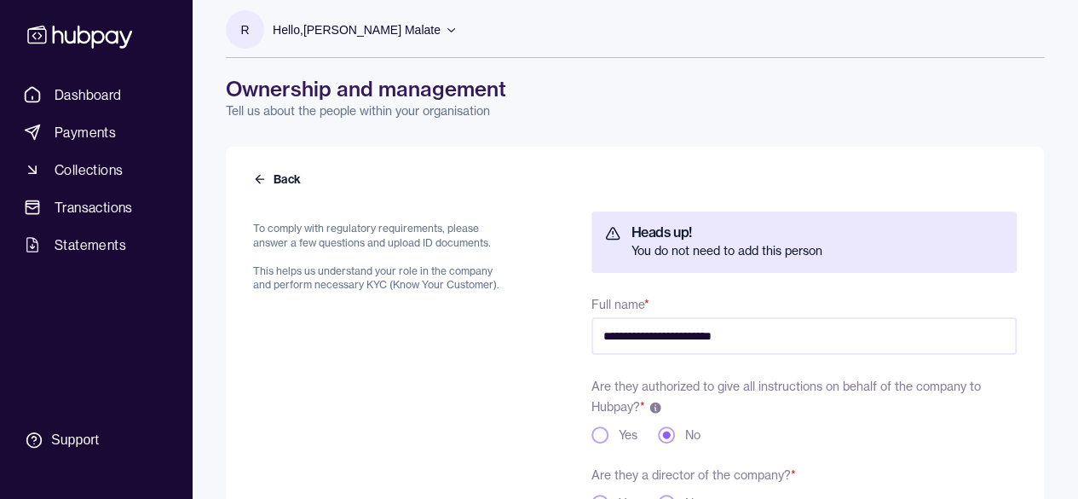
scroll to position [0, 0]
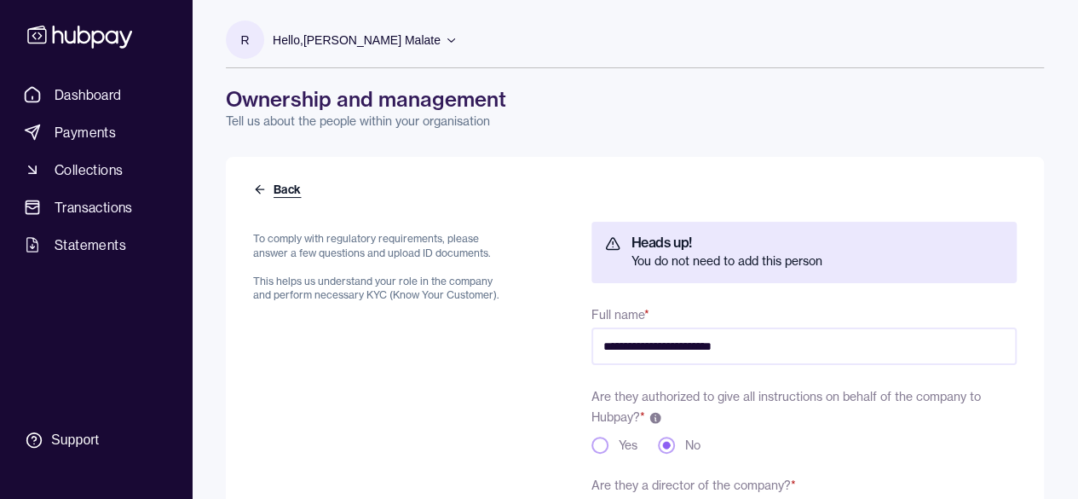
click at [268, 183] on button "Back" at bounding box center [278, 189] width 51 height 17
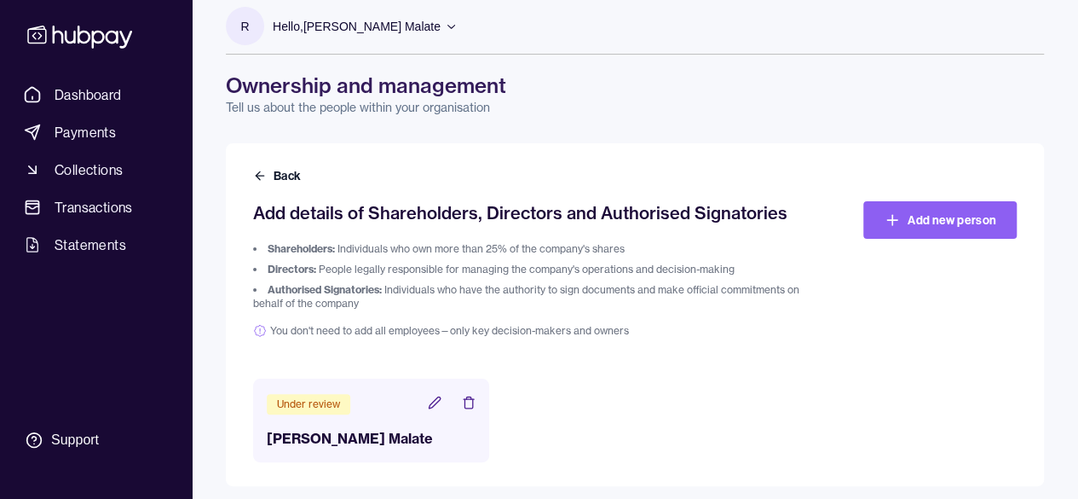
scroll to position [22, 0]
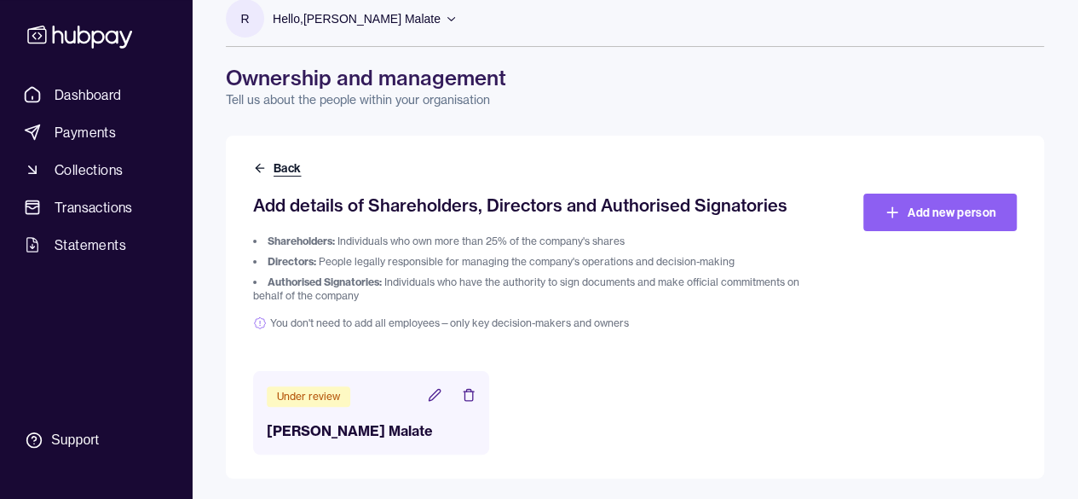
click at [269, 164] on button "Back" at bounding box center [278, 167] width 51 height 17
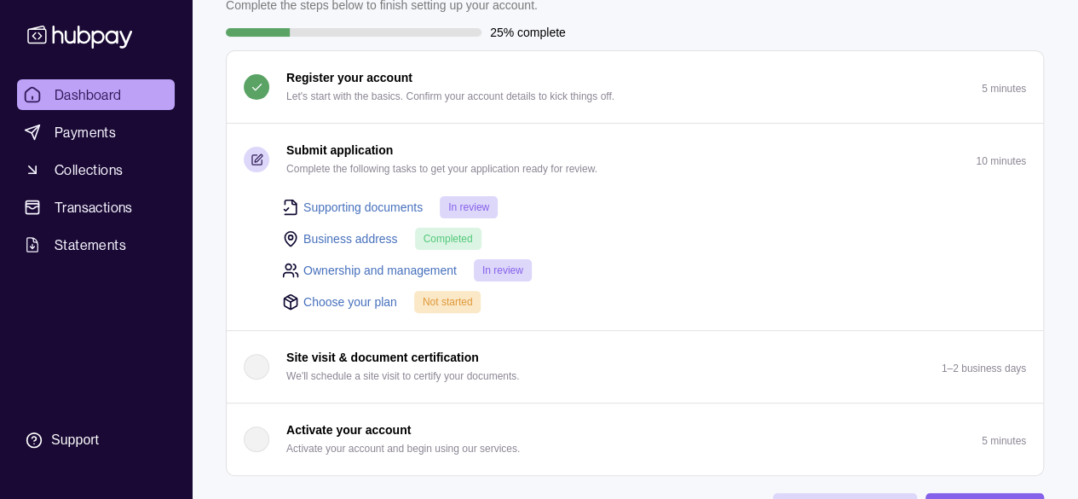
scroll to position [170, 0]
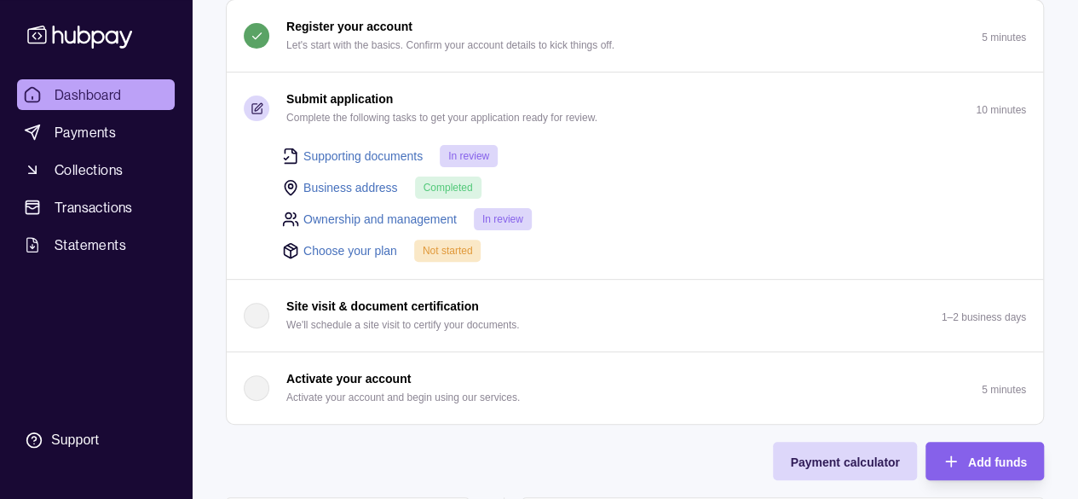
click at [454, 250] on span "Not started" at bounding box center [448, 251] width 50 height 12
click at [371, 250] on link "Choose your plan" at bounding box center [350, 250] width 94 height 19
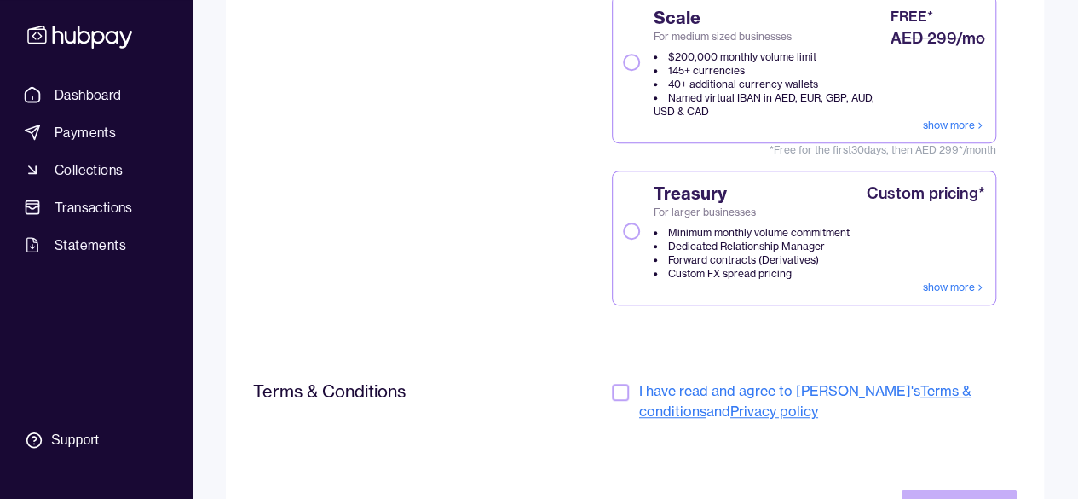
scroll to position [496, 0]
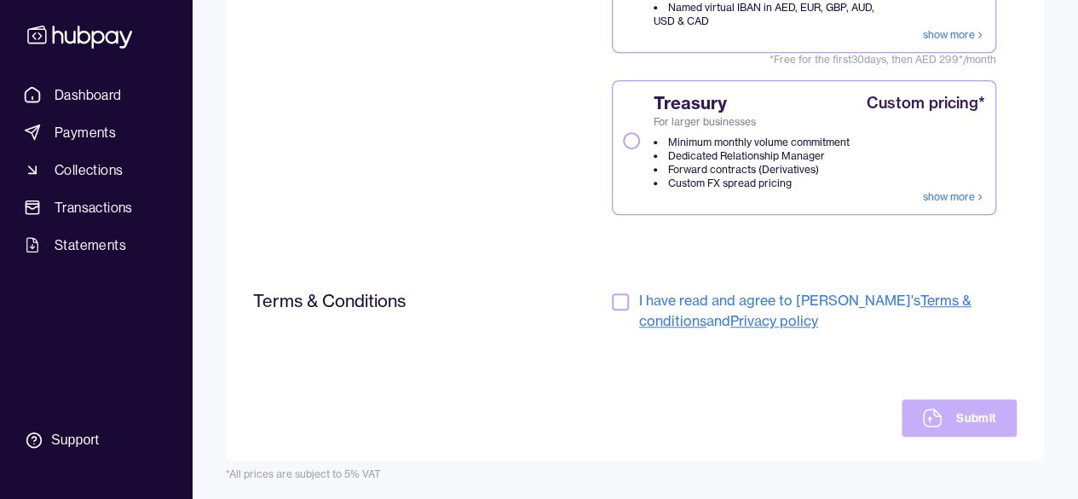
drag, startPoint x: 621, startPoint y: 296, endPoint x: 625, endPoint y: 306, distance: 10.8
click at [622, 296] on button "button" at bounding box center [620, 301] width 17 height 17
click at [520, 371] on div "Terms & Conditions I have read and agree to [PERSON_NAME]'s Terms & conditions …" at bounding box center [635, 363] width 764 height 147
click at [989, 422] on button "Submit" at bounding box center [959, 417] width 115 height 37
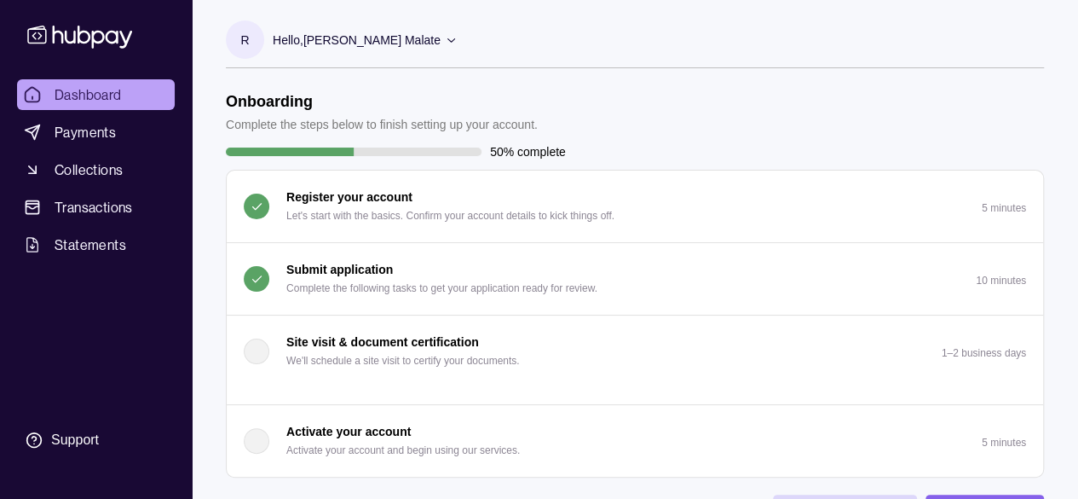
click at [448, 31] on div "Hello, [PERSON_NAME] Malate" at bounding box center [365, 40] width 185 height 36
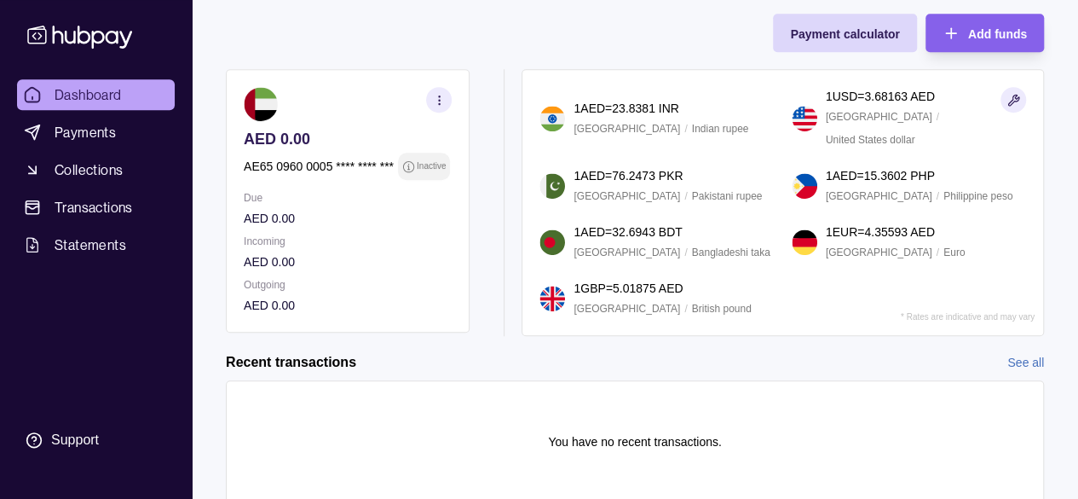
scroll to position [639, 0]
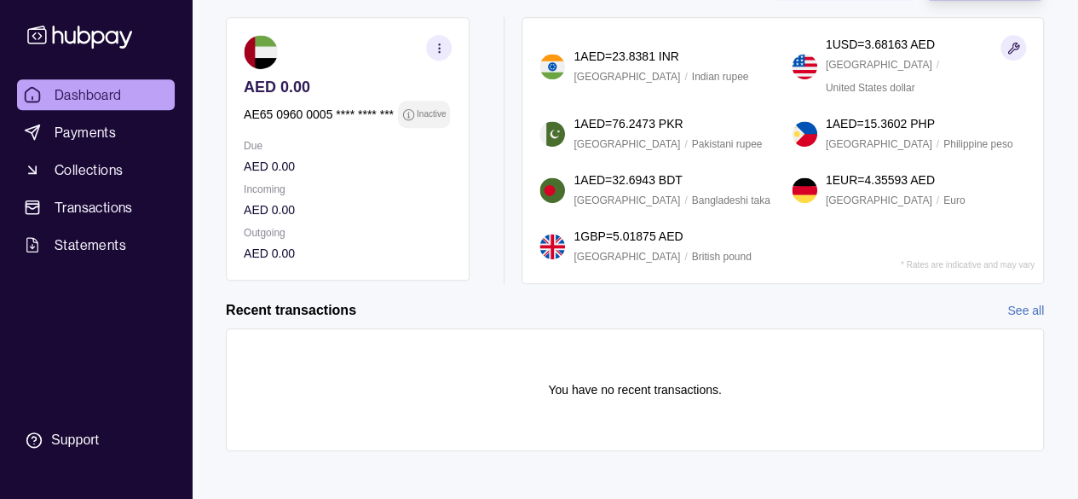
click at [442, 42] on icon "button" at bounding box center [439, 48] width 13 height 13
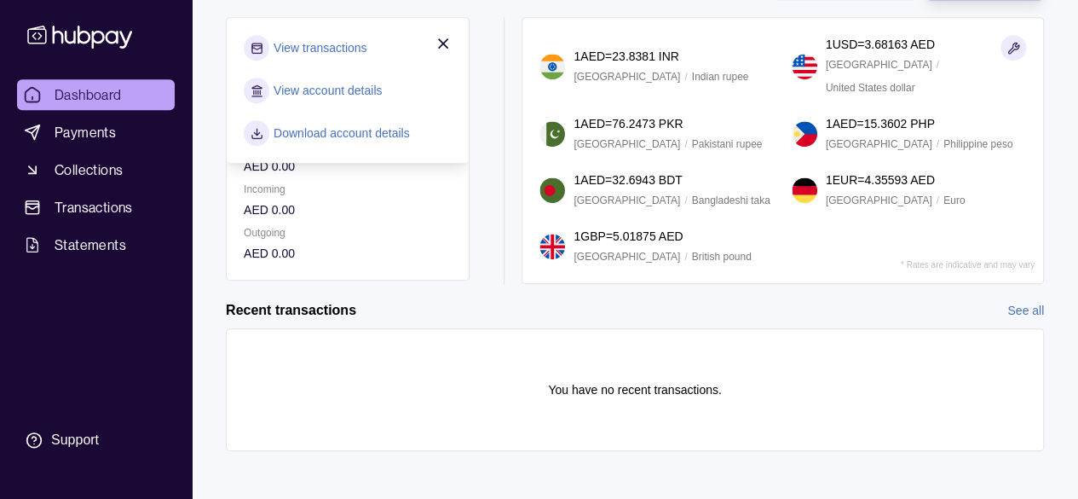
click at [328, 84] on link "View account details" at bounding box center [328, 90] width 108 height 19
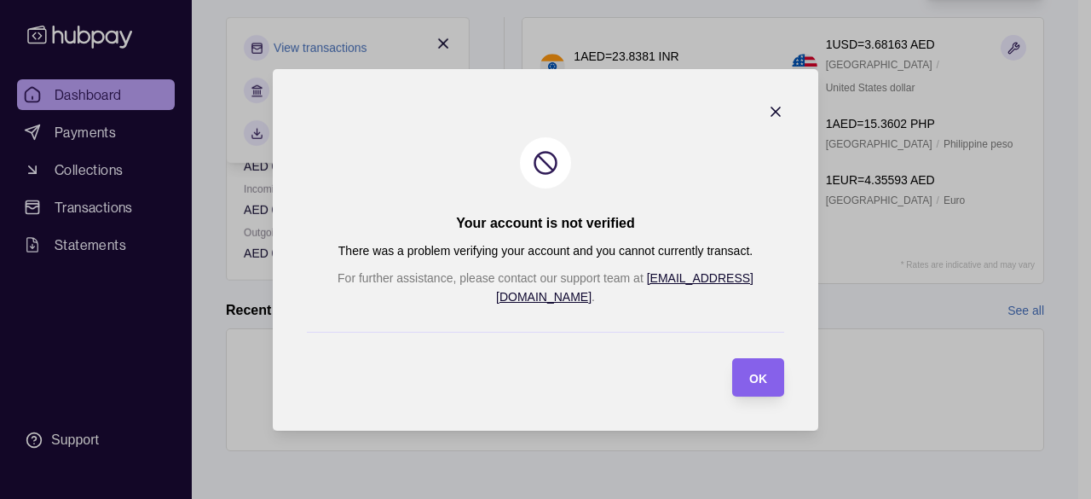
click at [767, 112] on icon "button" at bounding box center [775, 111] width 17 height 17
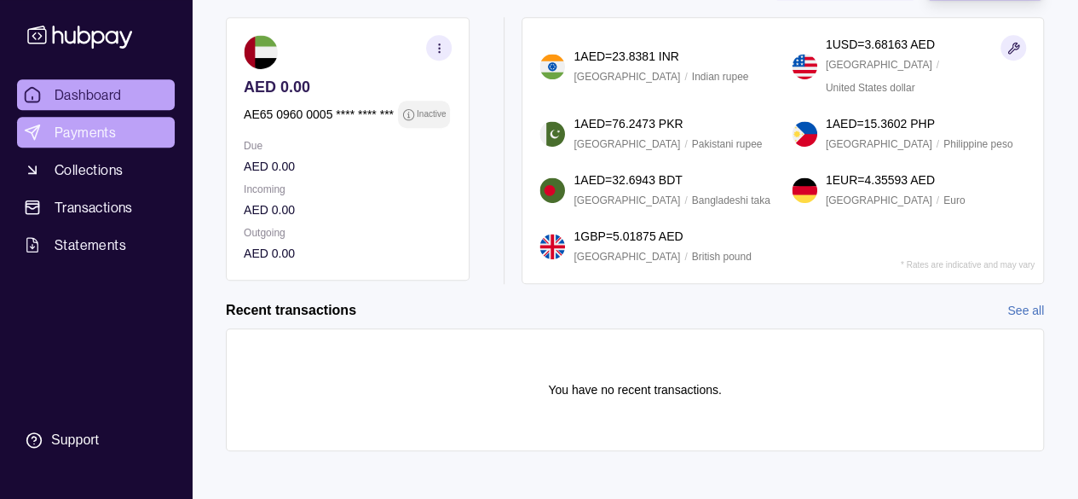
click at [97, 132] on span "Payments" at bounding box center [85, 132] width 61 height 20
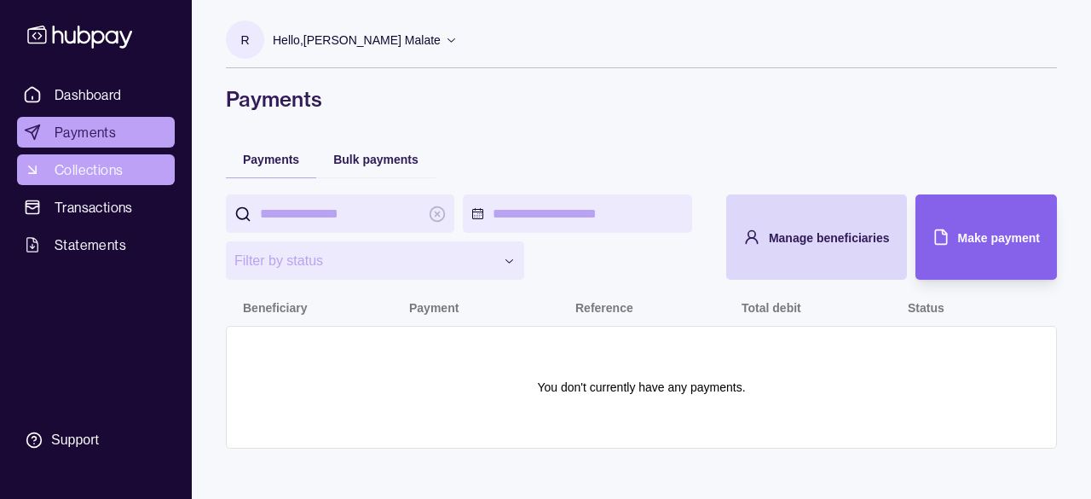
click at [119, 164] on span "Collections" at bounding box center [89, 169] width 68 height 20
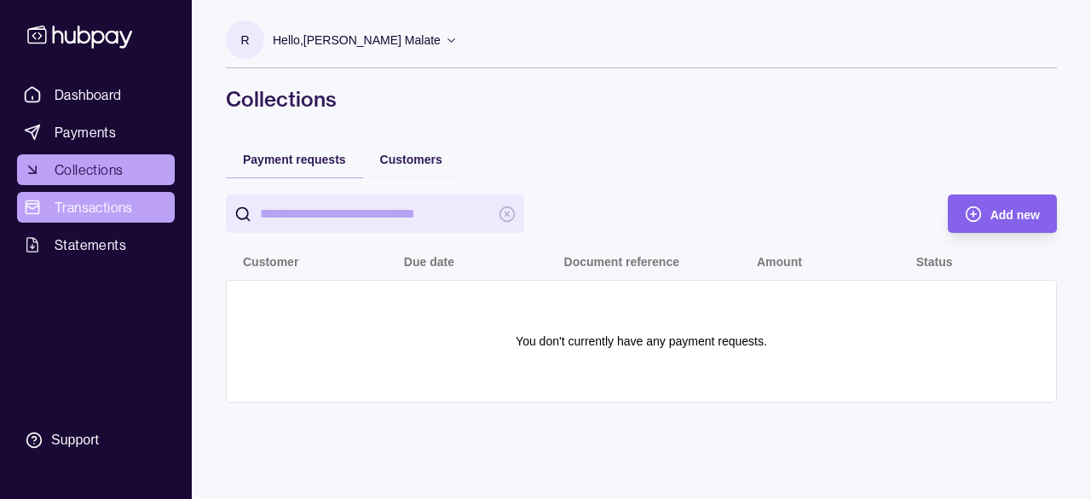
click at [106, 199] on span "Transactions" at bounding box center [94, 207] width 78 height 20
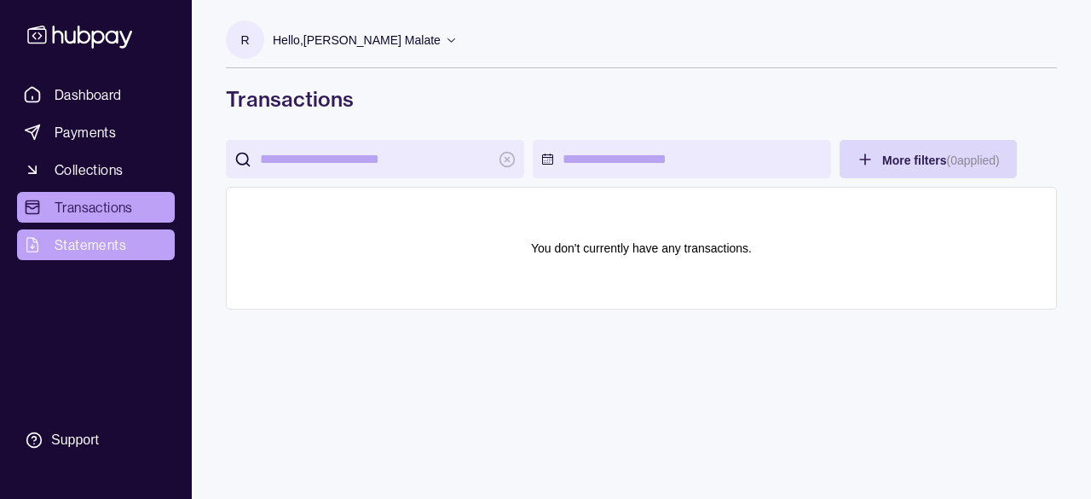
click at [100, 253] on span "Statements" at bounding box center [91, 244] width 72 height 20
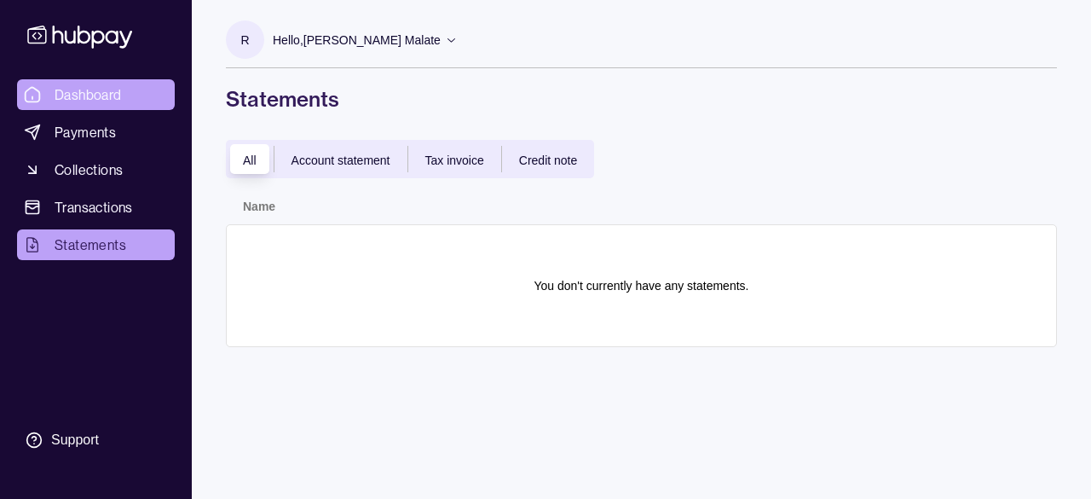
click at [80, 86] on span "Dashboard" at bounding box center [88, 94] width 67 height 20
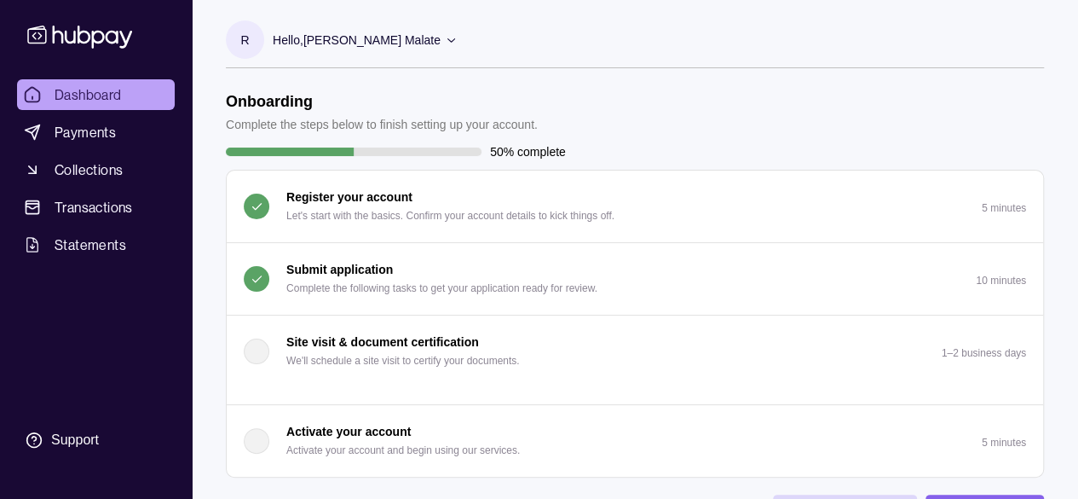
click at [92, 96] on span "Dashboard" at bounding box center [88, 94] width 67 height 20
click at [95, 86] on span "Dashboard" at bounding box center [88, 94] width 67 height 20
